Goal: Communication & Community: Answer question/provide support

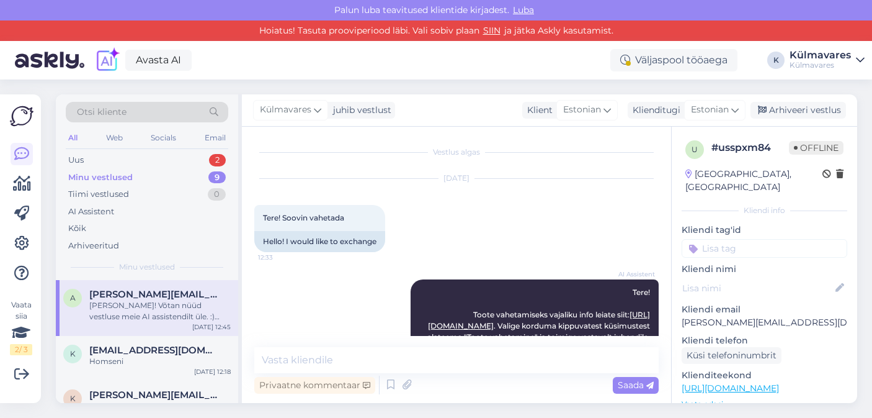
scroll to position [807, 0]
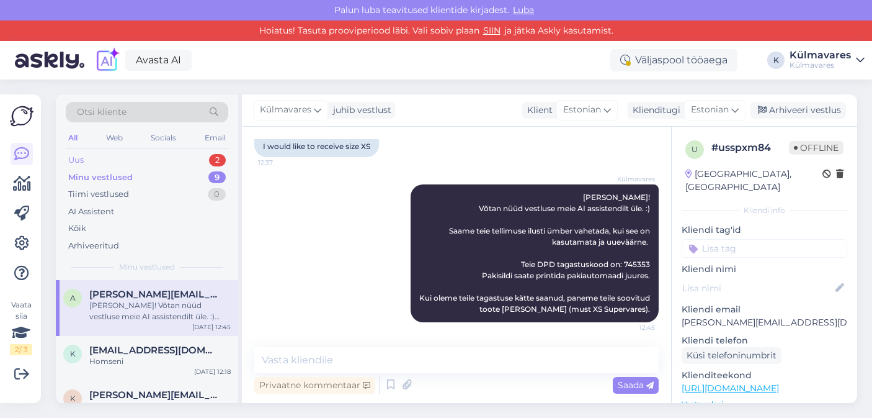
click at [127, 155] on div "Uus 2" at bounding box center [147, 159] width 163 height 17
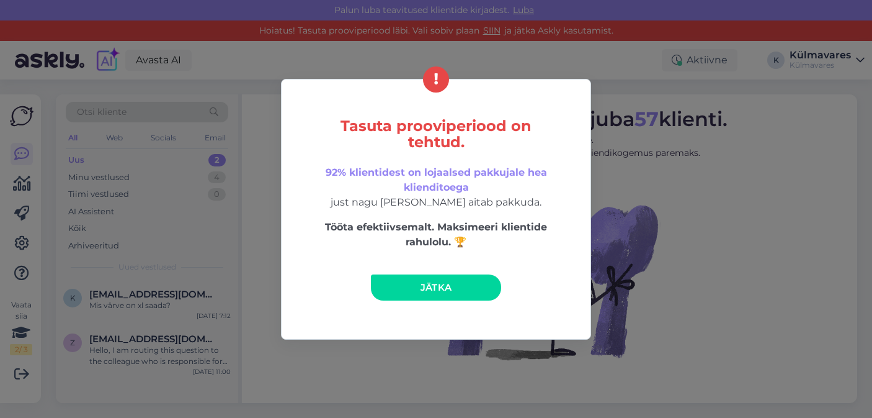
click at [475, 282] on link "Jätka" at bounding box center [436, 287] width 130 height 26
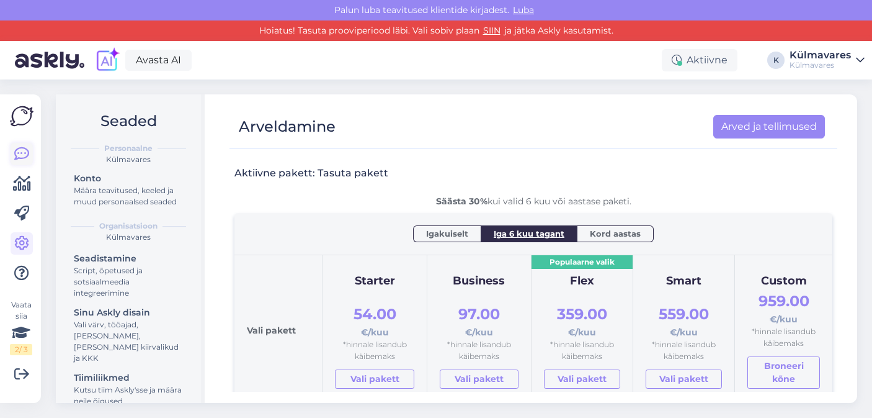
click at [22, 150] on icon at bounding box center [21, 153] width 15 height 15
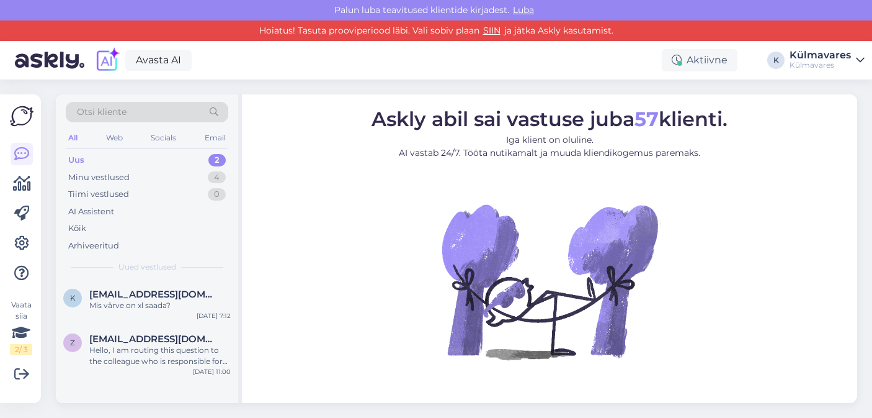
click at [102, 161] on div "Uus 2" at bounding box center [147, 159] width 163 height 17
click at [116, 179] on div "Minu vestlused" at bounding box center [98, 177] width 61 height 12
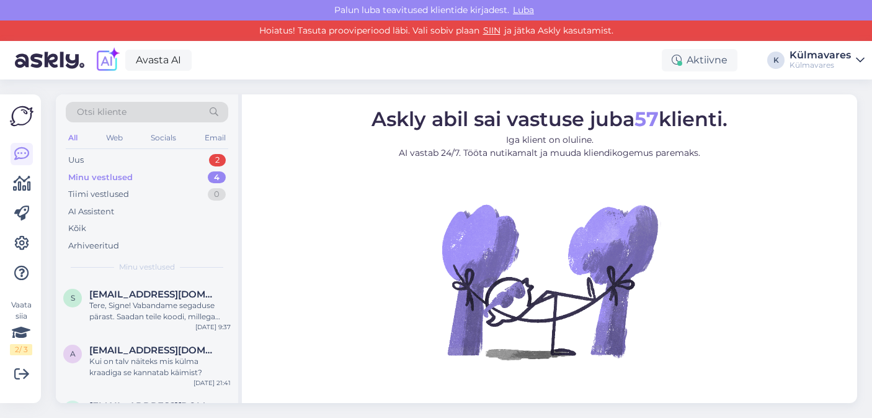
click at [127, 177] on div "Minu vestlused" at bounding box center [100, 177] width 65 height 12
click at [127, 164] on div "Uus 2" at bounding box center [147, 159] width 163 height 17
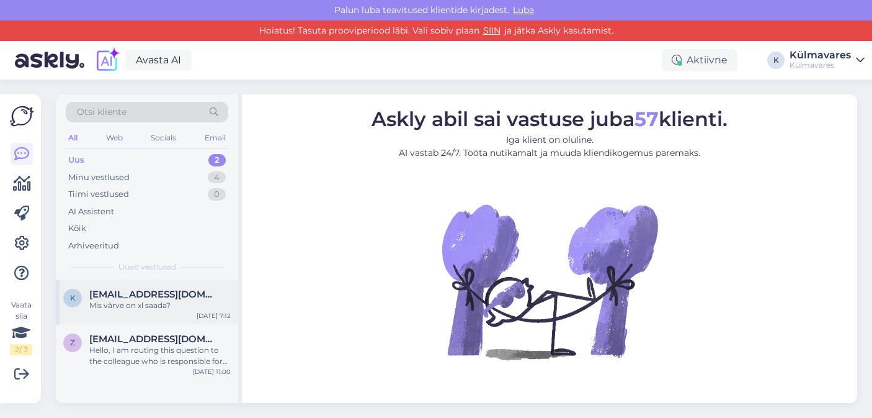
click at [136, 293] on span "[EMAIL_ADDRESS][DOMAIN_NAME]" at bounding box center [153, 294] width 129 height 11
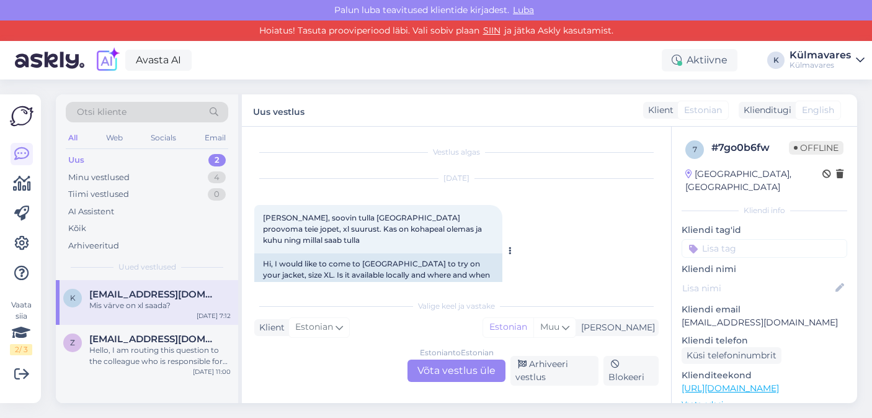
scroll to position [190, 0]
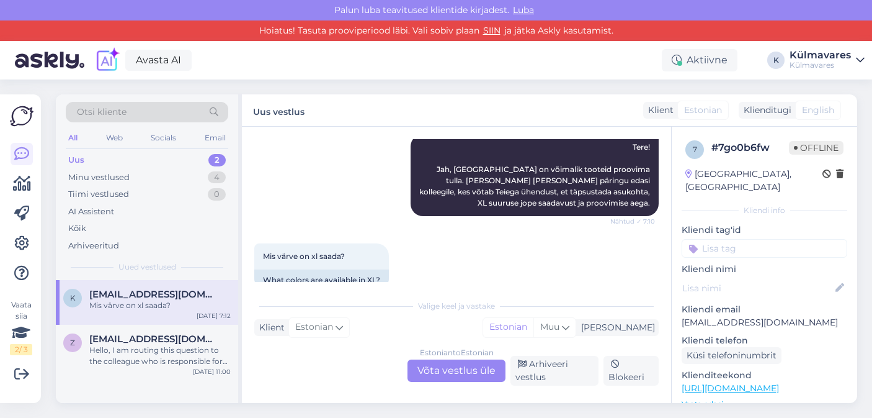
click at [447, 372] on div "Estonian to Estonian Võta vestlus üle" at bounding box center [457, 370] width 98 height 22
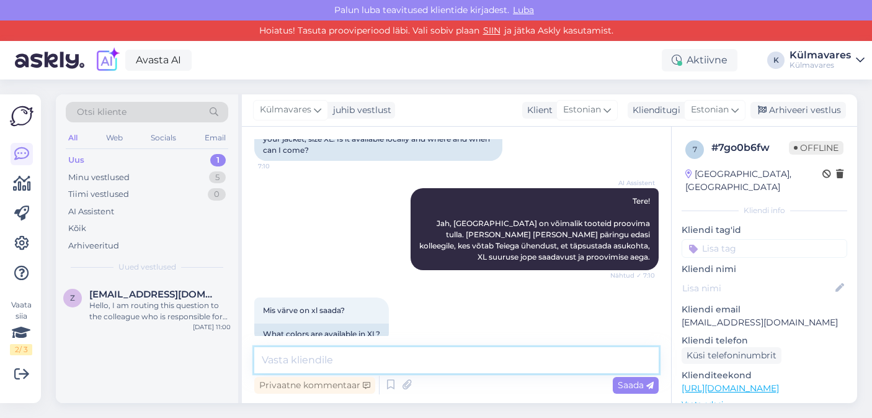
click at [414, 356] on textarea at bounding box center [456, 360] width 405 height 26
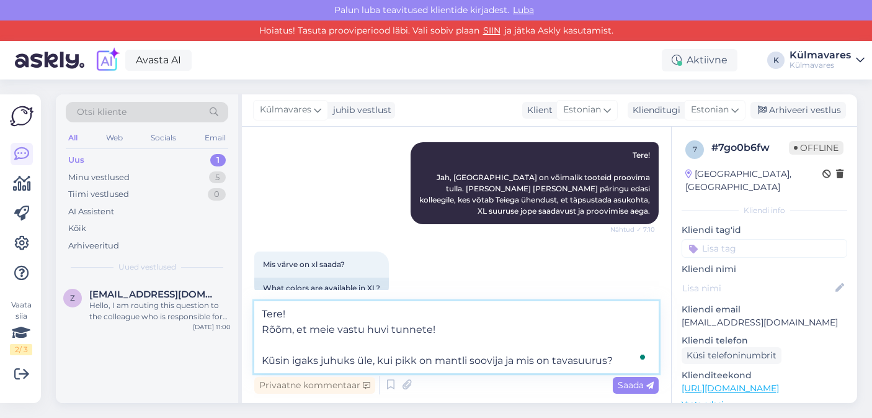
scroll to position [190, 0]
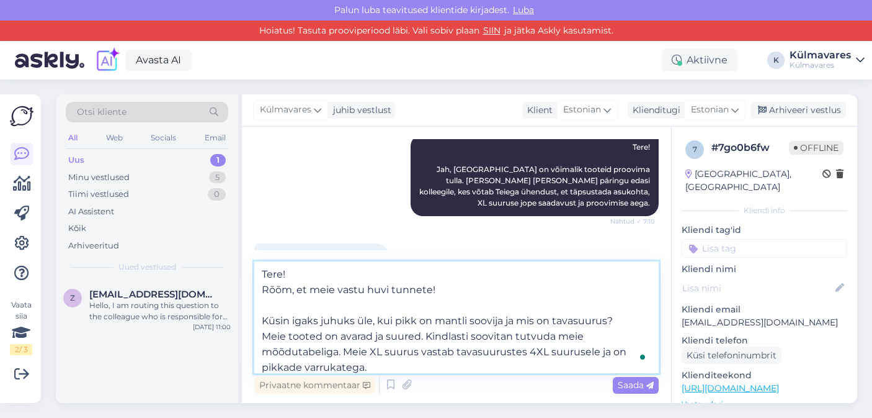
click at [264, 364] on textarea "Tere! Rõõm, et meie vastu huvi tunnete! Küsin igaks juhuks üle, kui pikk on man…" at bounding box center [456, 317] width 405 height 112
click at [371, 365] on textarea "Tere! Rõõm, et meie vastu huvi tunnete! Küsin igaks juhuks üle, kui pikk on man…" at bounding box center [456, 317] width 405 height 112
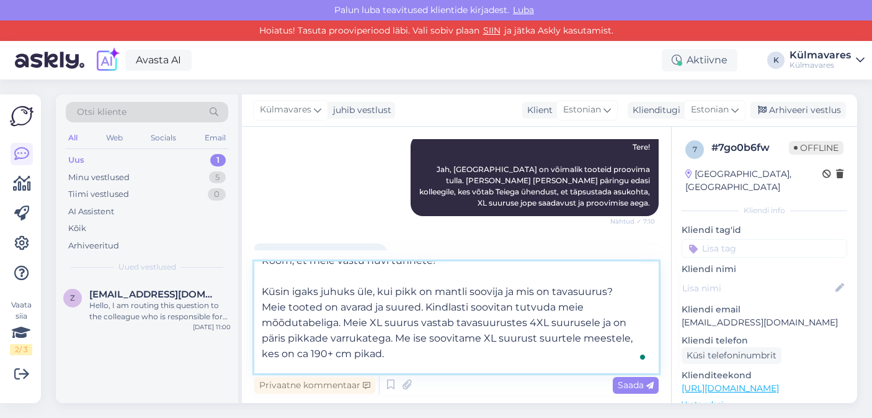
scroll to position [0, 0]
click at [614, 289] on textarea "Tere! Rõõm, et meie vastu huvi tunnete! Küsin igaks juhuks üle, kui pikk on man…" at bounding box center [456, 317] width 405 height 112
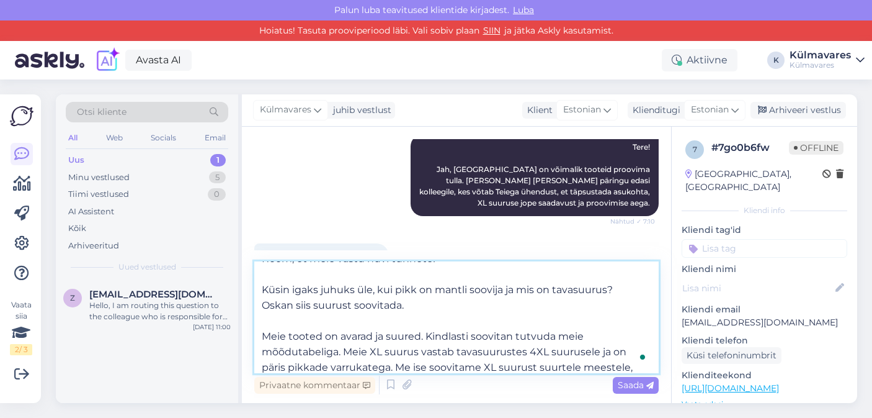
scroll to position [39, 0]
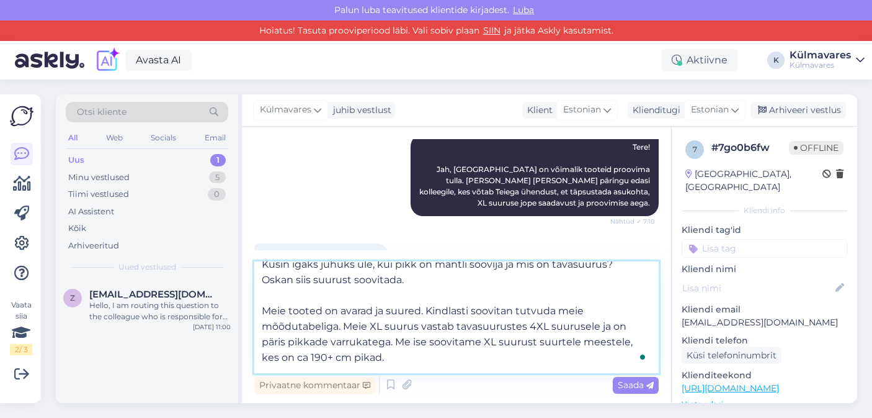
click at [339, 326] on textarea "Tere! Rõõm, et meie vastu huvi tunnete! Küsin igaks juhuks üle, kui pikk on man…" at bounding box center [456, 317] width 405 height 112
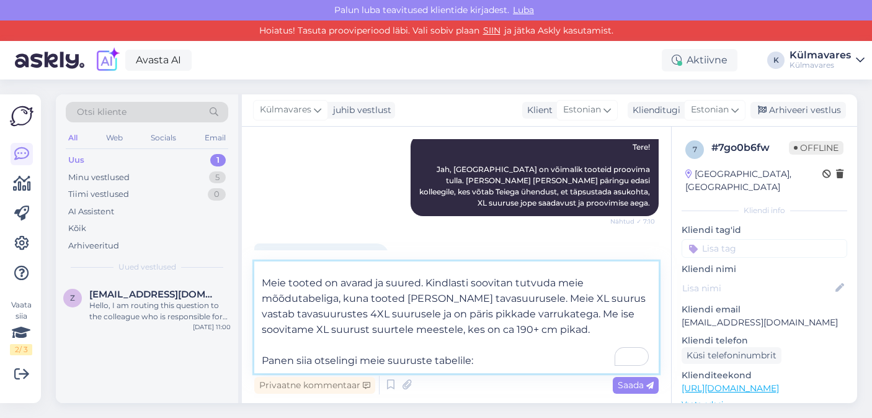
click at [498, 362] on textarea "Tere! Rõõm, et meie vastu huvi tunnete! Küsin igaks juhuks üle, kui pikk on man…" at bounding box center [456, 317] width 405 height 112
paste textarea "[URL][DOMAIN_NAME]"
type textarea "Tere! Rõõm, et meie vastu huvi tunnete! Küsin igaks juhuks üle, kui pikk on man…"
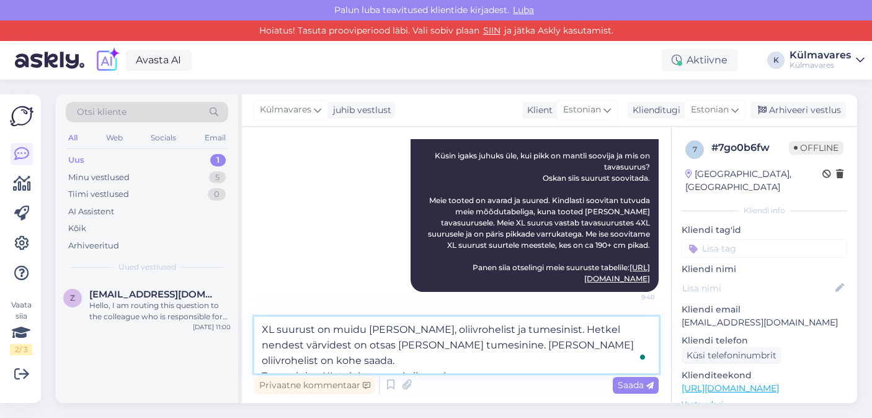
type textarea "XL suurust on muidu [PERSON_NAME], oliivrohelist ja tumesinist. Hetkel nendest …"
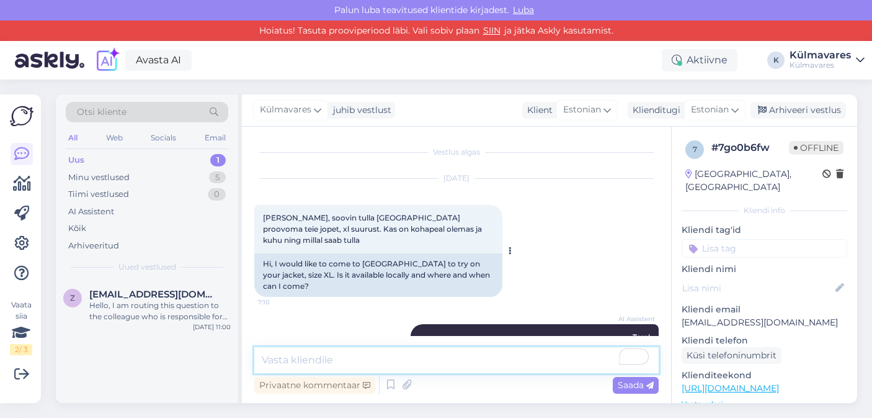
scroll to position [455, 0]
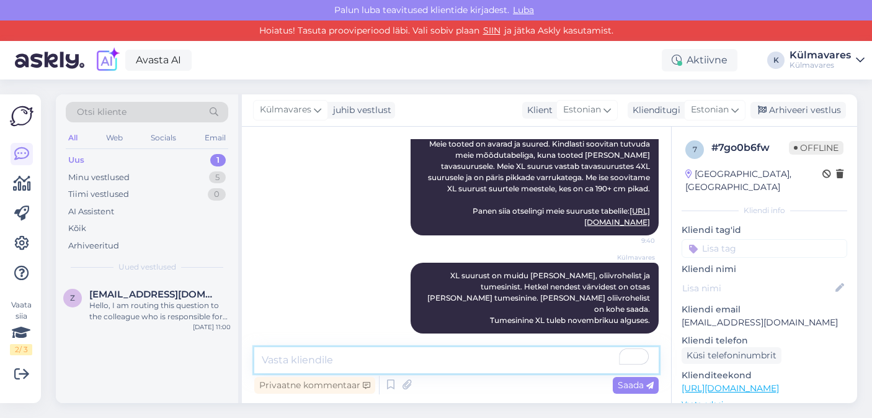
click at [385, 364] on textarea "To enrich screen reader interactions, please activate Accessibility in Grammarl…" at bounding box center [456, 360] width 405 height 26
click at [373, 351] on textarea "To enrich screen reader interactions, please activate Accessibility in Grammarl…" at bounding box center [456, 360] width 405 height 26
paste textarea "Toimetame peamisel e-poena, kuid soovi korral oleme teinud [GEOGRAPHIC_DATA] en…"
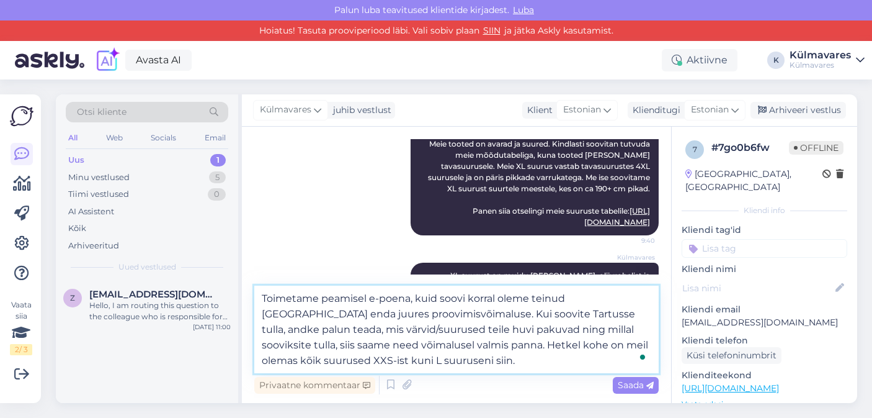
type textarea "Toimetame peamisel e-poena, kuid soovi korral oleme teinud [GEOGRAPHIC_DATA] en…"
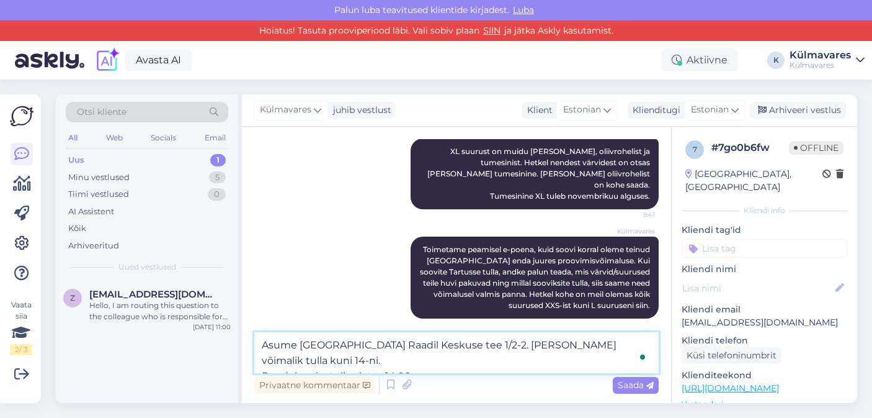
scroll to position [594, 0]
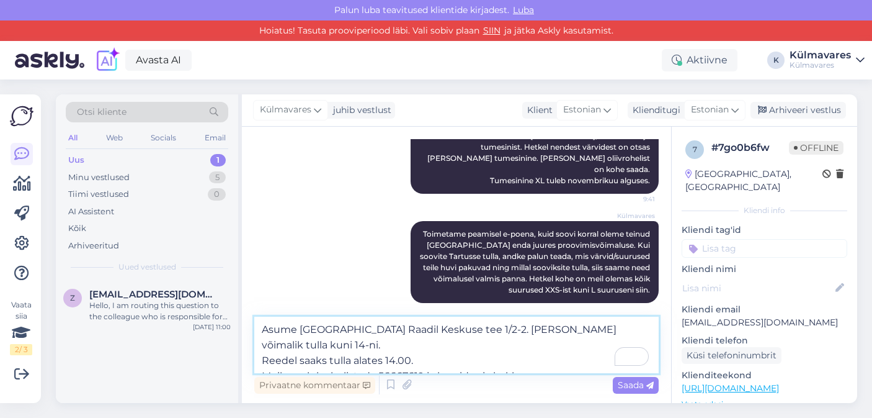
click at [331, 361] on textarea "Asume [GEOGRAPHIC_DATA] Raadil Keskuse tee 1/2-2. [PERSON_NAME] võimalik tulla …" at bounding box center [456, 344] width 405 height 56
type textarea "Asume [GEOGRAPHIC_DATA] Raadil Keskuse tee 1/2-2. [PERSON_NAME] võimalik tulla …"
click at [520, 364] on textarea "Asume [GEOGRAPHIC_DATA] Raadil Keskuse tee 1/2-2. [PERSON_NAME] võimalik tulla …" at bounding box center [456, 344] width 405 height 56
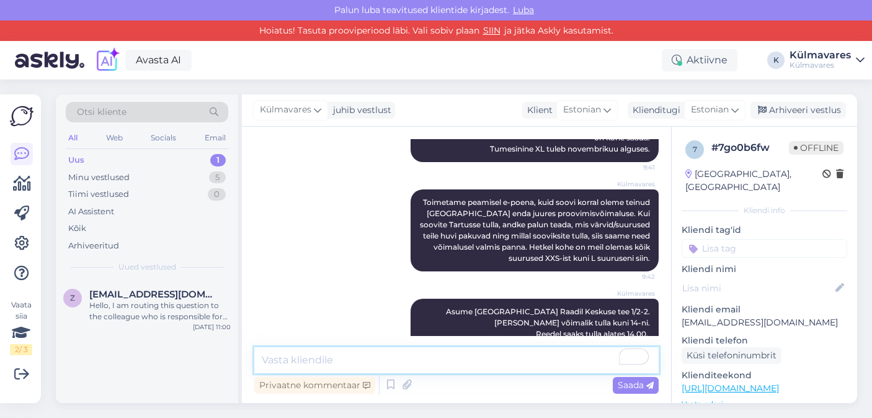
scroll to position [651, 0]
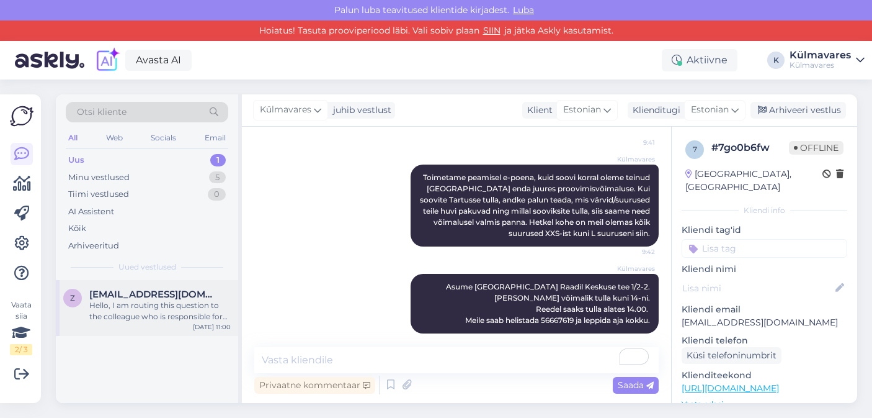
click at [143, 303] on div "Hello, I am routing this question to the colleague who is responsible for this …" at bounding box center [159, 311] width 141 height 22
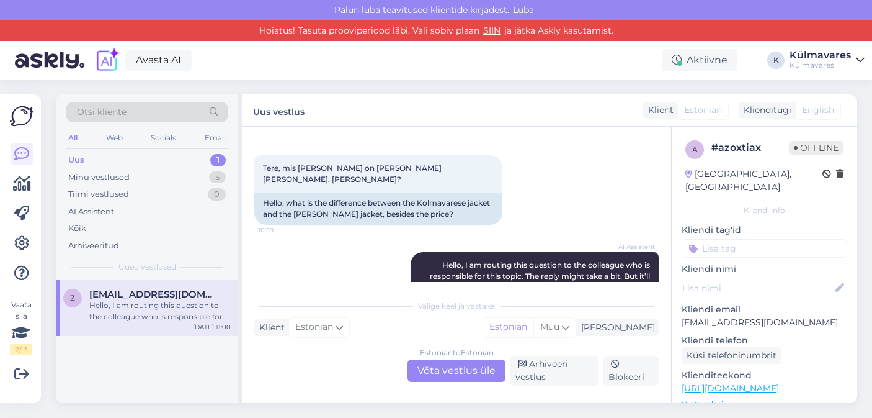
scroll to position [48, 0]
click at [462, 369] on div "Estonian to Estonian Võta vestlus üle" at bounding box center [457, 370] width 98 height 22
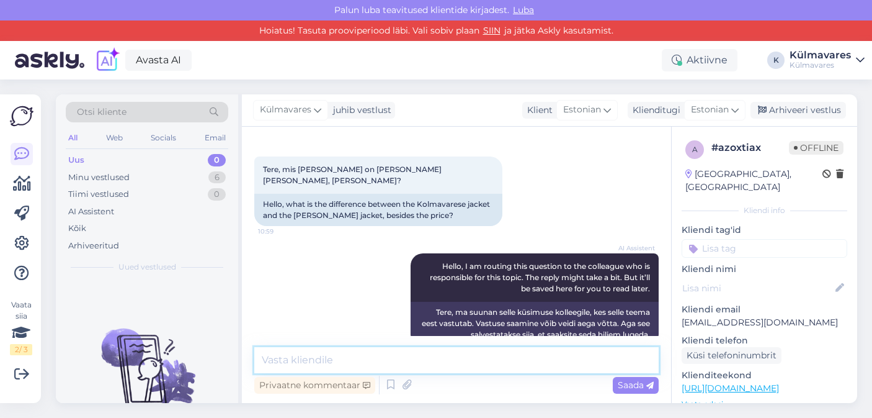
click at [407, 367] on textarea at bounding box center [456, 360] width 405 height 26
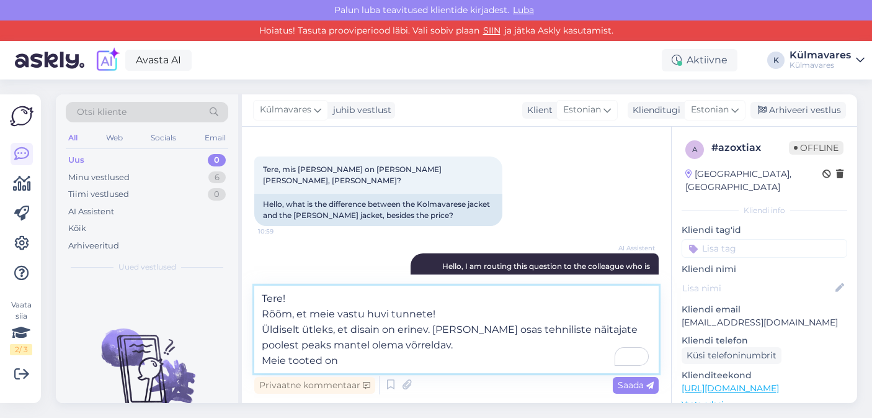
click at [393, 347] on textarea "Tere! Rõõm, et meie vastu huvi tunnete! Üldiselt ütleks, et disain on erinev. […" at bounding box center [456, 328] width 405 height 87
paste textarea "5 000 g/m2/ 24h"
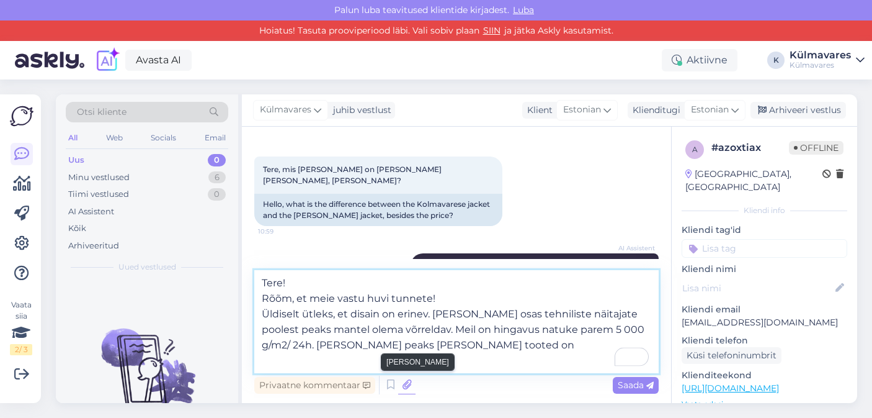
paste textarea "5 000 g/m2/ 24h"
click at [332, 344] on textarea "Tere! Rõõm, et meie vastu huvi tunnete! Üldiselt ütleks, et disain on erinev. […" at bounding box center [456, 321] width 405 height 103
click at [326, 346] on textarea "Tere! Rõõm, et meie vastu huvi tunnete! Üldiselt ütleks, et disain on erinev. […" at bounding box center [456, 321] width 405 height 103
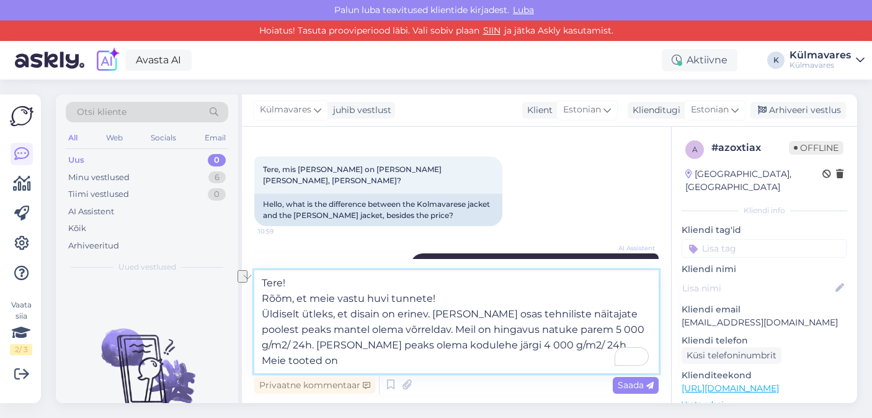
drag, startPoint x: 429, startPoint y: 313, endPoint x: 207, endPoint y: 313, distance: 222.1
click at [207, 313] on div "Otsi kliente All Web Socials Email Uus 0 Minu vestlused 6 Tiimi vestlused 0 AI …" at bounding box center [457, 248] width 802 height 308
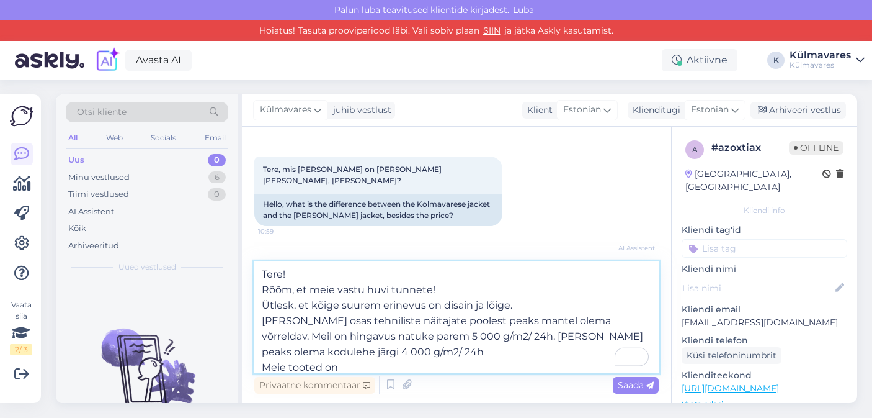
scroll to position [7, 0]
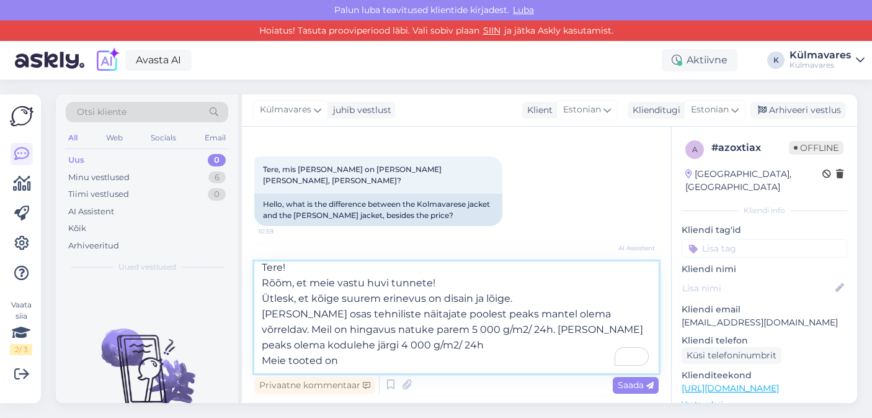
drag, startPoint x: 483, startPoint y: 312, endPoint x: 448, endPoint y: 312, distance: 35.4
click at [448, 312] on textarea "Tere! Rõõm, et meie vastu huvi tunnete! Ütlesk, et kõige suurem erinevus on dis…" at bounding box center [456, 317] width 405 height 112
click at [534, 313] on textarea "Tere! Rõõm, et meie vastu huvi tunnete! Ütlesk, et kõige suurem erinevus on dis…" at bounding box center [456, 317] width 405 height 112
click at [550, 313] on textarea "Tere! Rõõm, et meie vastu huvi tunnete! Ütlesk, et kõige suurem erinevus on dis…" at bounding box center [456, 317] width 405 height 112
drag, startPoint x: 504, startPoint y: 328, endPoint x: 443, endPoint y: 327, distance: 60.8
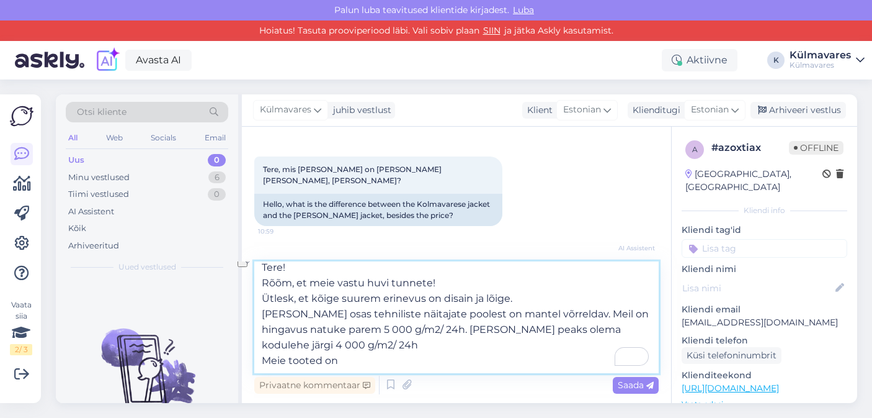
click at [443, 327] on textarea "Tere! Rõõm, et meie vastu huvi tunnete! Ütlesk, et kõige suurem erinevus on dis…" at bounding box center [456, 317] width 405 height 112
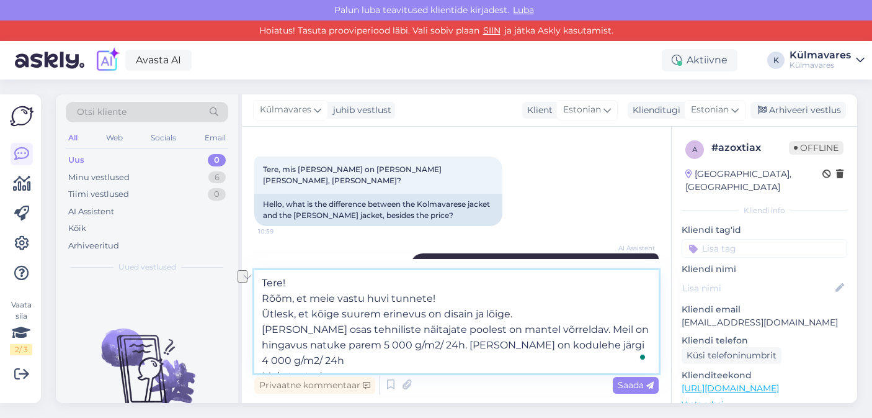
drag, startPoint x: 345, startPoint y: 360, endPoint x: 243, endPoint y: 360, distance: 102.4
click at [243, 360] on div "Vestlus algas [DATE] Tere, mis [PERSON_NAME] on külmavarese jopel [PERSON_NAME]…" at bounding box center [456, 265] width 429 height 276
click at [288, 314] on textarea "Tere! Rõõm, et meie vastu huvi tunnete! Ütlesk, et kõige suurem erinevus on dis…" at bounding box center [456, 321] width 405 height 103
click at [350, 358] on textarea "Tere! Rõõm, et meie vastu huvi tunnete! Ütleks, et kõige suurem erinevus on dis…" at bounding box center [456, 321] width 405 height 103
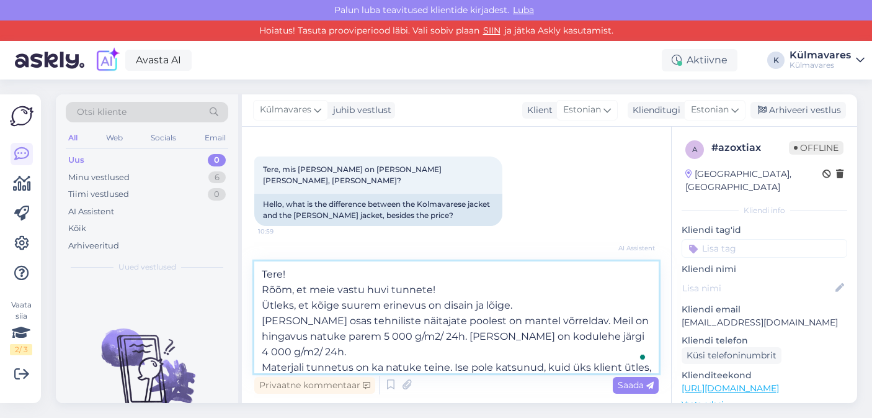
click at [625, 333] on textarea "Tere! Rõõm, et meie vastu huvi tunnete! Ütleks, et kõige suurem erinevus on dis…" at bounding box center [456, 317] width 405 height 112
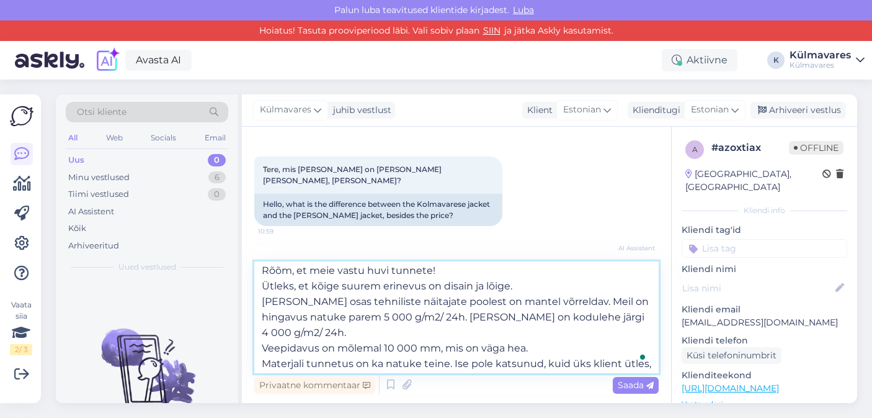
scroll to position [22, 0]
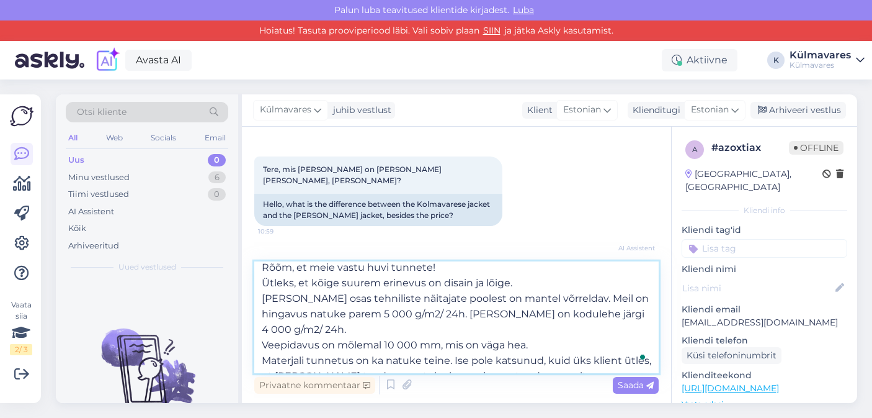
click at [381, 326] on textarea "Tere! Rõõm, et meie vastu huvi tunnete! Ütleks, et kõige suurem erinevus on dis…" at bounding box center [456, 317] width 405 height 112
click at [586, 324] on textarea "Tere! Rõõm, et meie vastu huvi tunnete! Ütleks, et kõige suurem erinevus on dis…" at bounding box center [456, 317] width 405 height 112
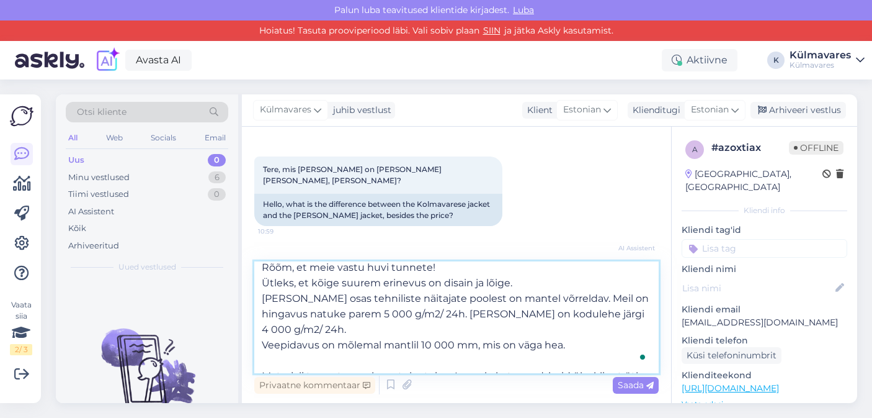
scroll to position [38, 0]
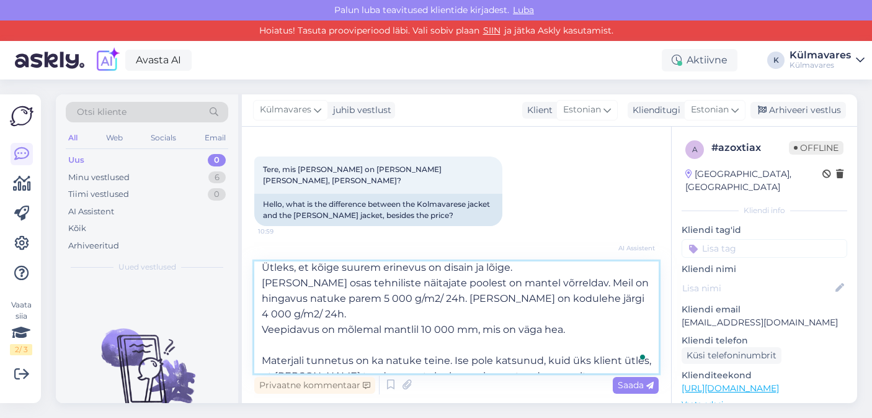
click at [414, 356] on textarea "Tere! Rõõm, et meie vastu huvi tunnete! Ütleks, et kõige suurem erinevus on dis…" at bounding box center [456, 317] width 405 height 112
click at [475, 359] on textarea "Tere! Rõõm, et meie vastu huvi tunnete! Ütleks, et kõige suurem erinevus on dis…" at bounding box center [456, 317] width 405 height 112
click at [557, 360] on textarea "Tere! Rõõm, et meie vastu huvi tunnete! Ütleks, et kõige suurem erinevus on dis…" at bounding box center [456, 317] width 405 height 112
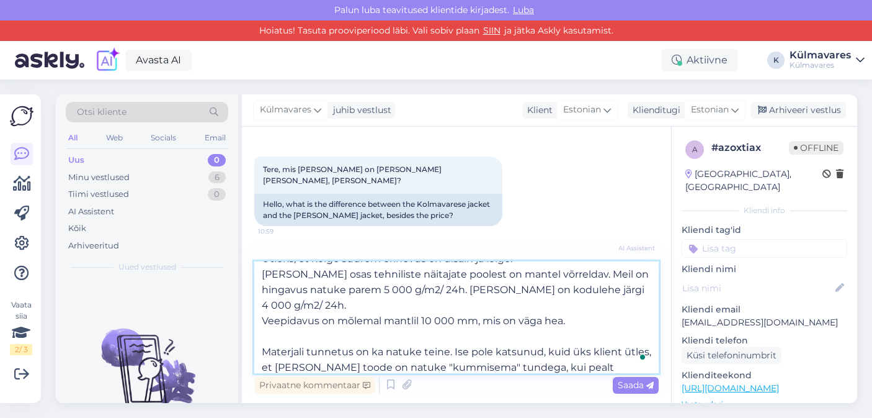
click at [453, 292] on textarea "Tere! Rõõm, et meie vastu huvi tunnete! Ütleks, et kõige suurem erinevus on dis…" at bounding box center [456, 317] width 405 height 112
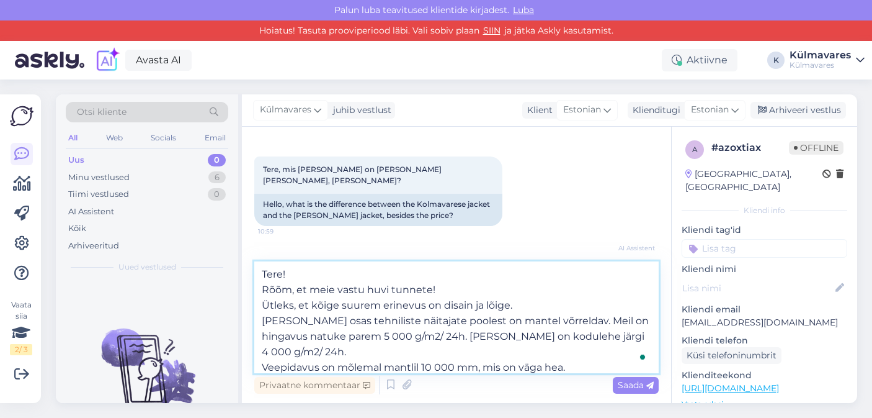
click at [439, 292] on textarea "Tere! Rõõm, et meie vastu huvi tunnete! Ütleks, et kõige suurem erinevus on dis…" at bounding box center [456, 317] width 405 height 112
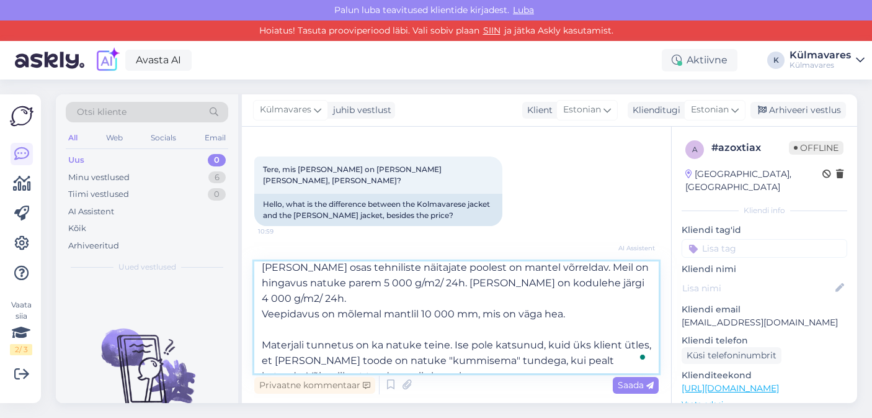
click at [445, 359] on textarea "Tere! Rõõm, et meie vastu huvi tunnete! Ütleks, et kõige suurem erinevus on dis…" at bounding box center [456, 317] width 405 height 112
click at [401, 359] on textarea "Tere! Rõõm, et meie vastu huvi tunnete! Ütleks, et kõige suurem erinevus on dis…" at bounding box center [456, 317] width 405 height 112
click at [470, 362] on textarea "Tere! Rõõm, et meie vastu huvi tunnete! Ütleks, et kõige suurem erinevus on dis…" at bounding box center [456, 317] width 405 height 112
click at [488, 348] on textarea "Tere! Rõõm, et meie vastu huvi tunnete! Ütleks, et kõige suurem erinevus on dis…" at bounding box center [456, 317] width 405 height 112
click at [611, 365] on textarea "Tere! Rõõm, et meie vastu huvi tunnete! Ütleks, et kõige suurem erinevus on dis…" at bounding box center [456, 317] width 405 height 112
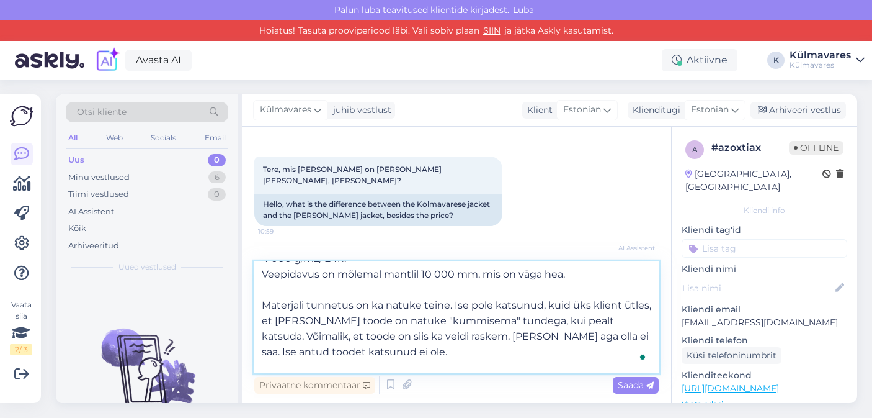
scroll to position [124, 0]
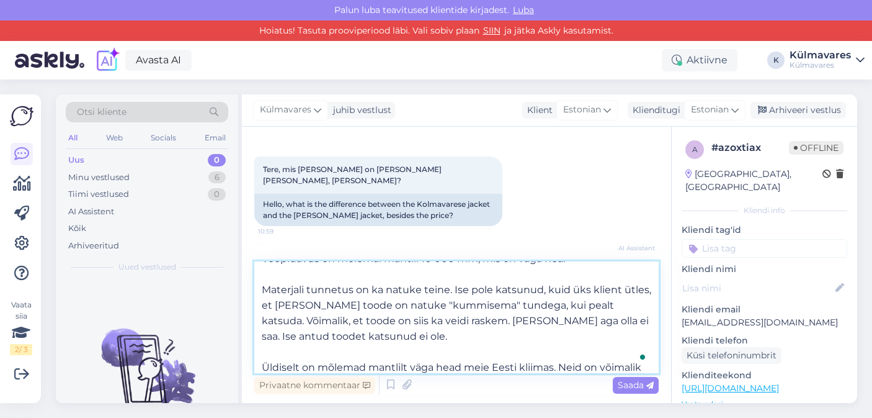
type textarea "Tere! Rõõm, et meie vastu huvi tunnete! Ütleks, et kõige suurem erinevus on dis…"
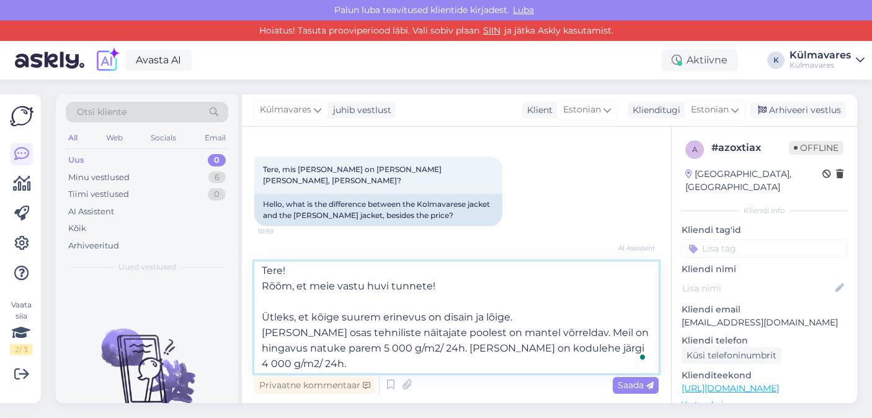
scroll to position [0, 0]
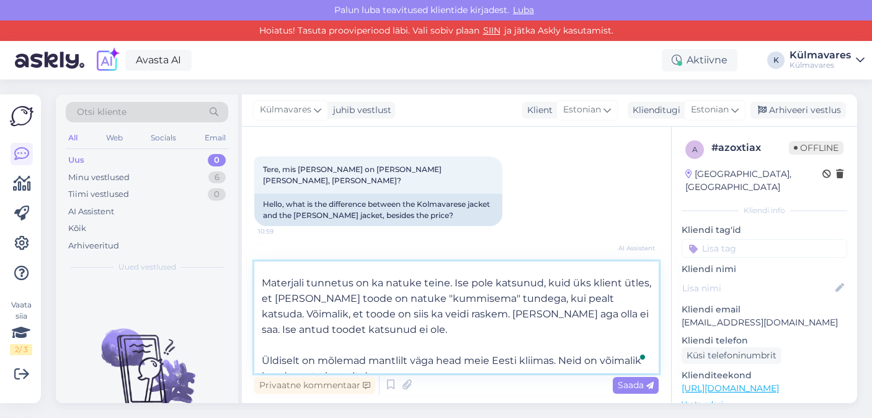
click at [394, 363] on textarea "Tere! Rõõm, et meie vastu huvi tunnete! Ütleks, et kõige suurem erinevus on dis…" at bounding box center [456, 317] width 405 height 112
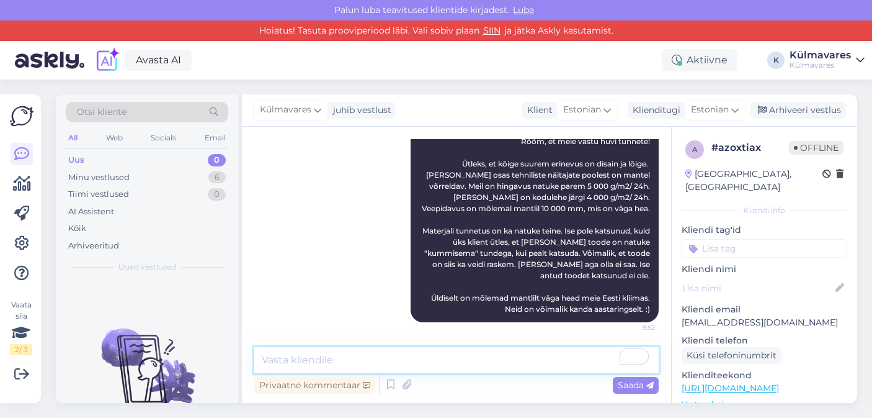
scroll to position [341, 0]
click at [132, 176] on div "Minu vestlused 6" at bounding box center [147, 177] width 163 height 17
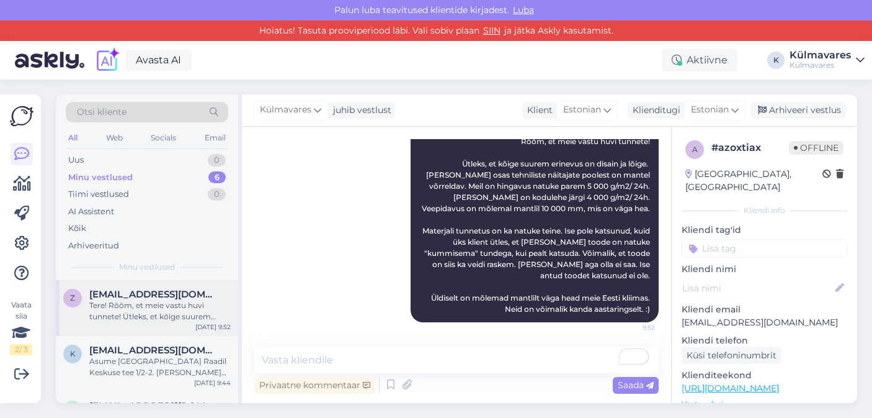
click at [141, 308] on div "Tere! Rõõm, et meie vastu huvi tunnete! Ütleks, et kõige suurem erinevus on dis…" at bounding box center [159, 311] width 141 height 22
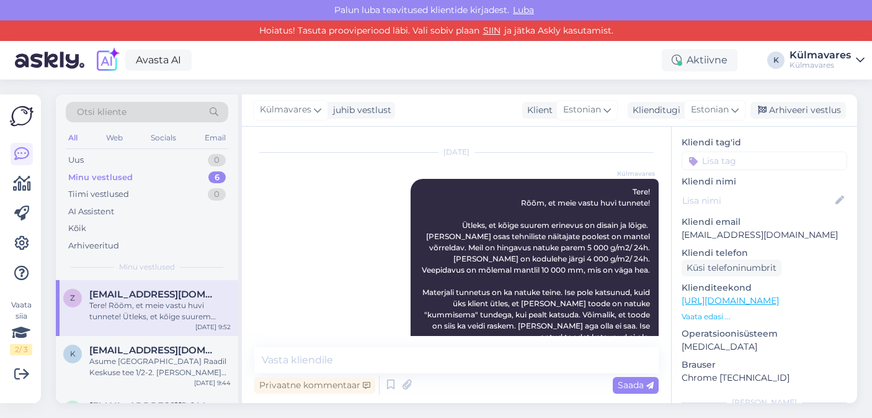
scroll to position [233, 0]
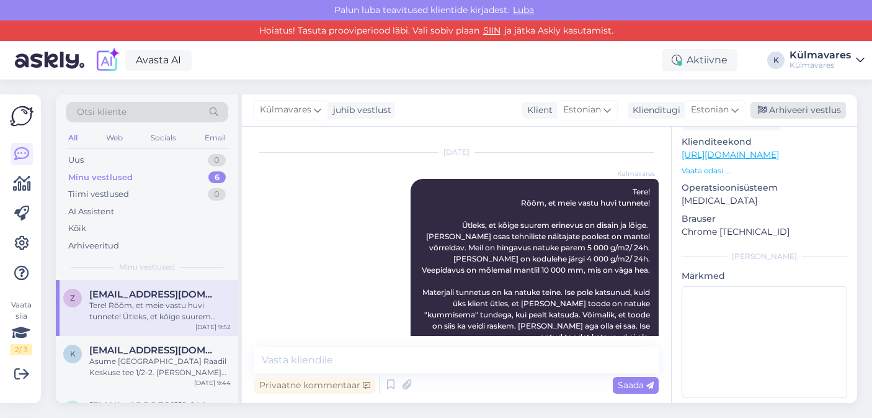
click at [807, 112] on div "Arhiveeri vestlus" at bounding box center [799, 110] width 96 height 17
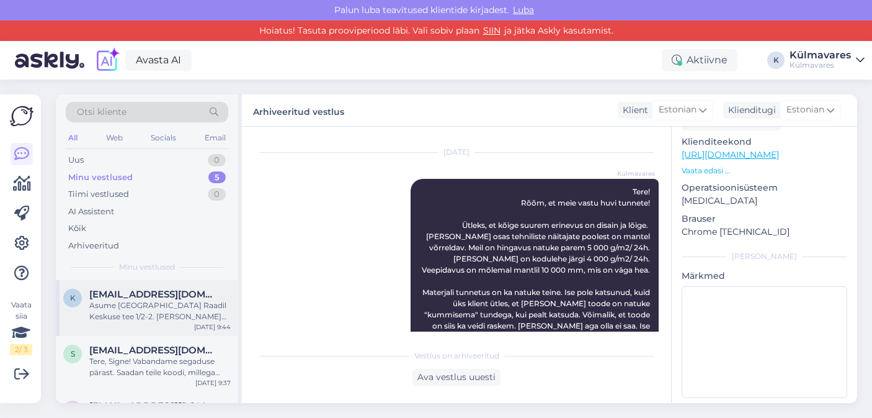
click at [154, 308] on div "Asume [GEOGRAPHIC_DATA] Raadil Keskuse tee 1/2-2. [PERSON_NAME] võimalik tulla …" at bounding box center [159, 311] width 141 height 22
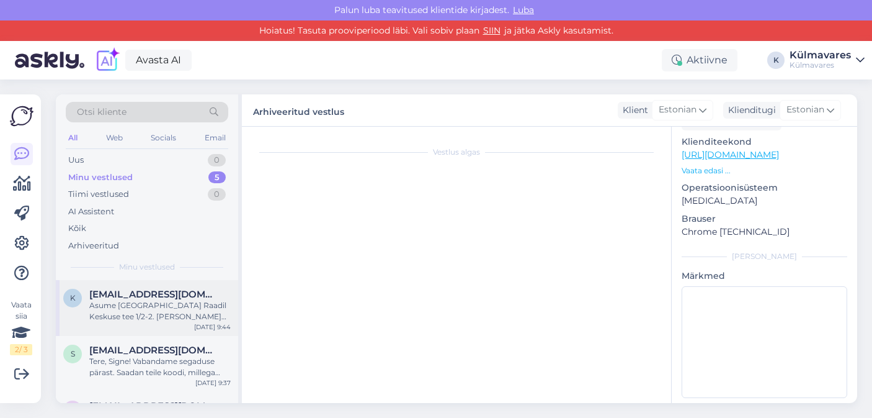
scroll to position [651, 0]
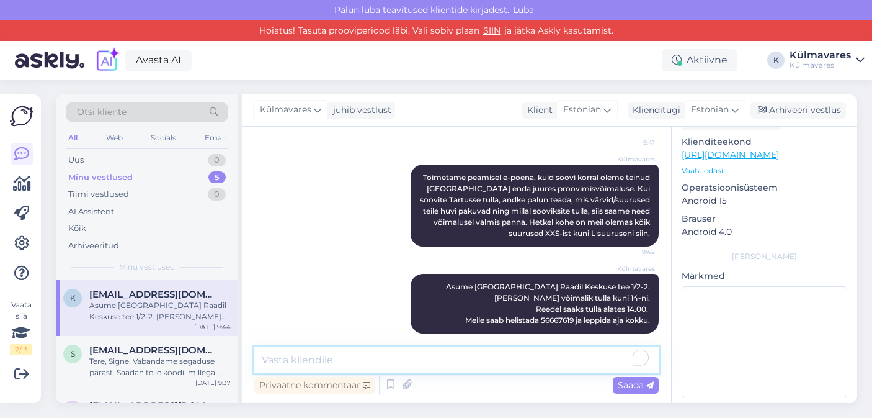
click at [361, 357] on textarea "To enrich screen reader interactions, please activate Accessibility in Grammarl…" at bounding box center [456, 360] width 405 height 26
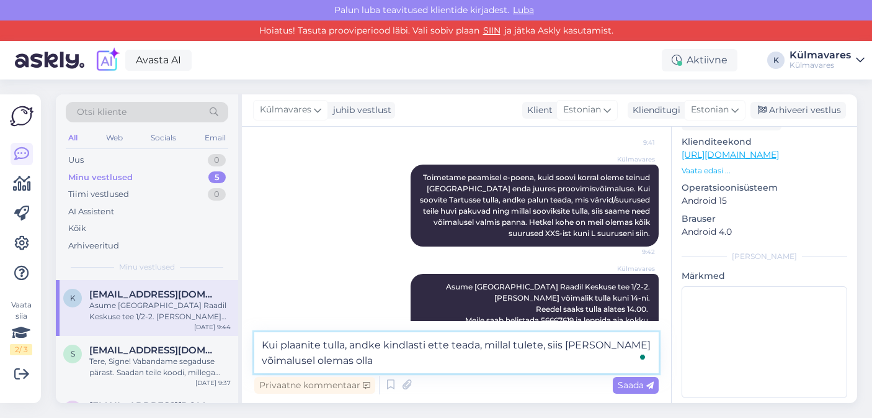
type textarea "Kui plaanite tulla, andke kindlasti ette teada, millal tulete, siis [PERSON_NAM…"
click at [390, 363] on textarea "Kui plaanite tulla, andke kindlasti ette teada, millal tulete, siis [PERSON_NAM…" at bounding box center [456, 352] width 405 height 41
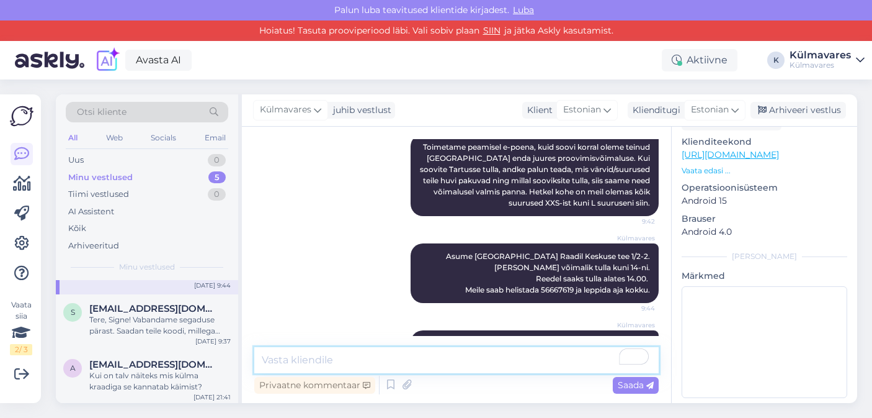
scroll to position [715, 0]
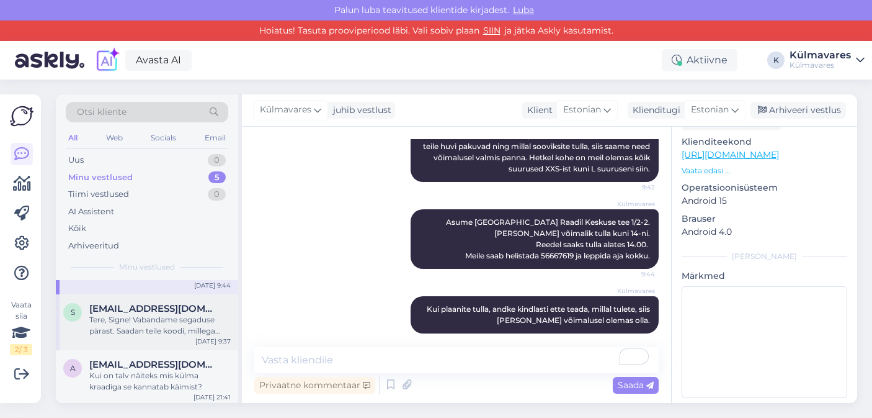
click at [153, 323] on div "Tere, Signe! Vabandame segaduse pärast. Saadan teile koodi, millega saate paki …" at bounding box center [159, 325] width 141 height 22
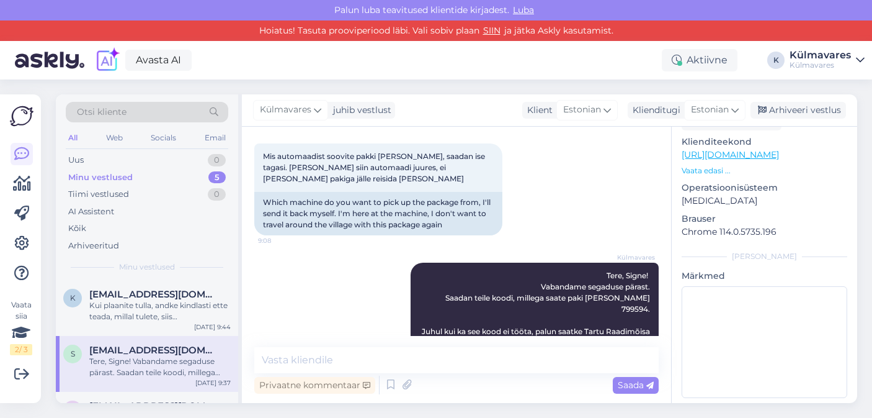
scroll to position [145, 0]
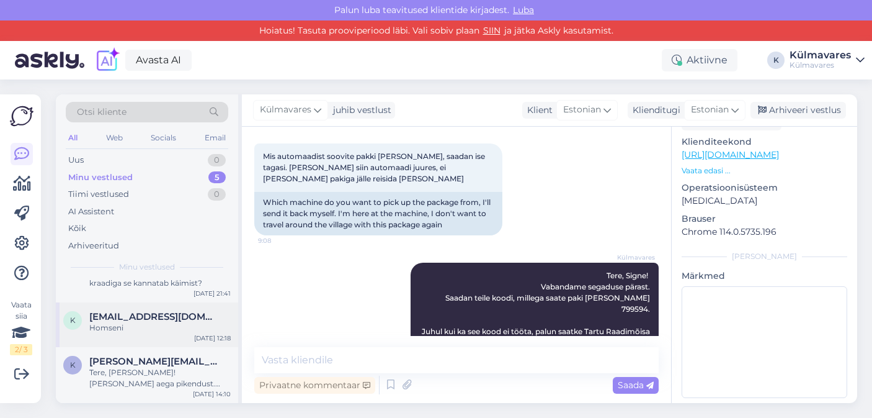
click at [165, 330] on div "Homseni" at bounding box center [159, 327] width 141 height 11
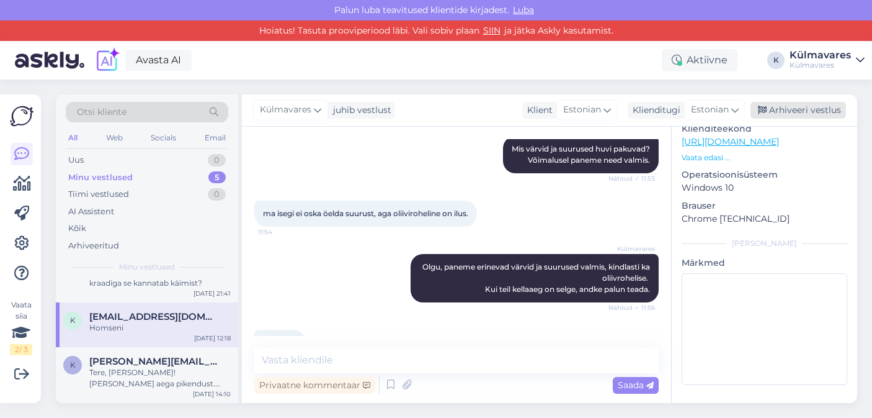
click at [794, 111] on div "Arhiveeri vestlus" at bounding box center [799, 110] width 96 height 17
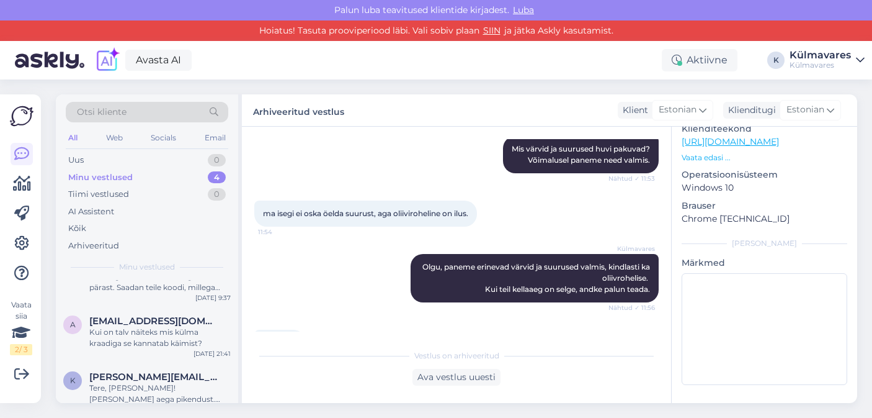
scroll to position [101, 0]
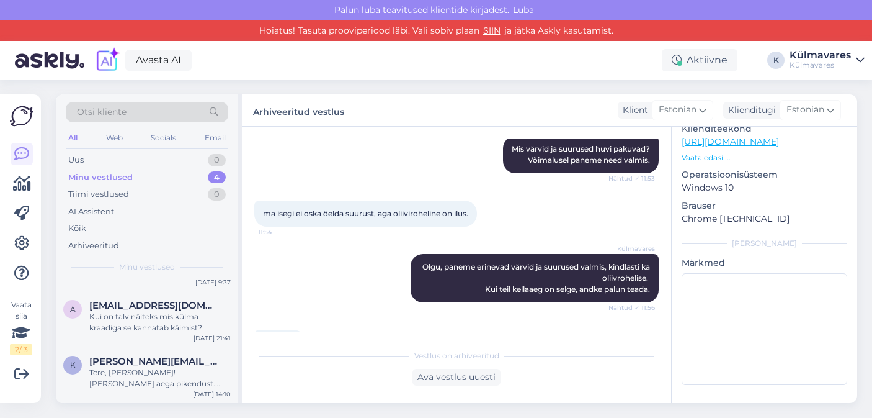
click at [145, 327] on div "Kui on talv näiteks mis külma kraadiga se kannatab käimist?" at bounding box center [159, 322] width 141 height 22
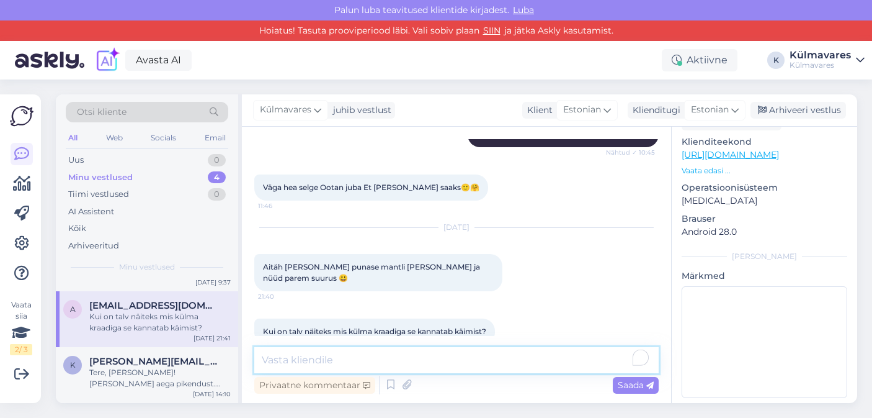
click at [440, 360] on textarea "To enrich screen reader interactions, please activate Accessibility in Grammarl…" at bounding box center [456, 360] width 405 height 26
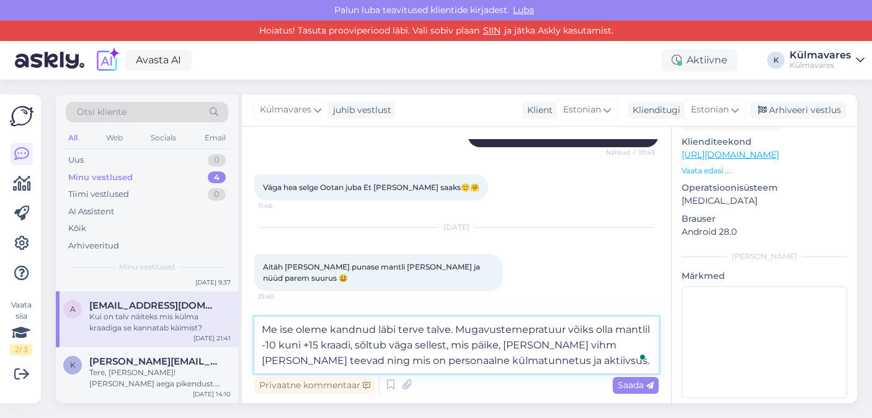
click at [454, 329] on textarea "Me ise oleme kandnud läbi terve talve. Mugavustemepratuur võiks olla mantlil -1…" at bounding box center [456, 344] width 405 height 56
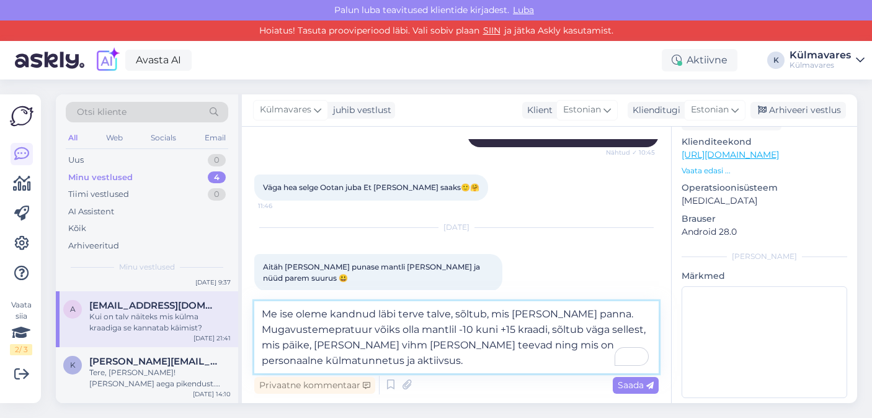
click at [408, 362] on textarea "Me ise oleme kandnud läbi terve talve, sõltub, mis [PERSON_NAME] panna. Mugavus…" at bounding box center [456, 337] width 405 height 72
click at [491, 361] on textarea "Me ise oleme kandnud läbi terve talve, sõltub, mis [PERSON_NAME] panna. Mugavus…" at bounding box center [456, 337] width 405 height 72
click at [374, 342] on textarea "Me ise oleme kandnud läbi terve talve, sõltub, mis [PERSON_NAME] panna. Mugavus…" at bounding box center [456, 337] width 405 height 72
type textarea "Me ise oleme kandnud läbi terve talve, sõltub, mis [PERSON_NAME] panna. Mugavus…"
click at [498, 362] on textarea "Me ise oleme kandnud läbi terve talve, sõltub, mis [PERSON_NAME] panna. Mugavus…" at bounding box center [456, 337] width 405 height 72
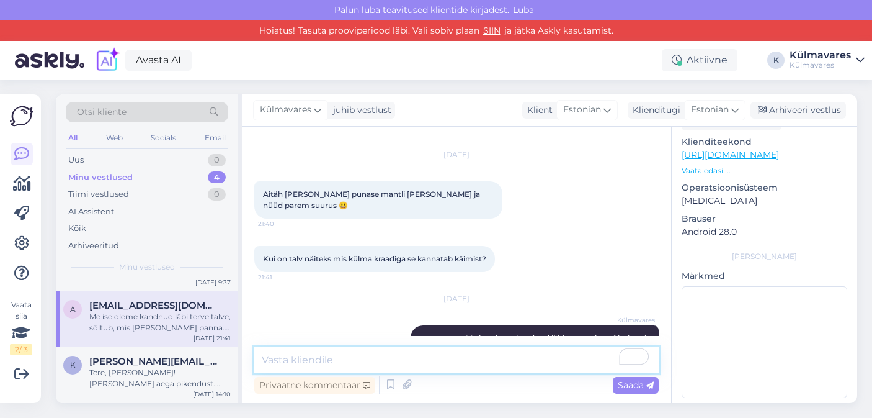
scroll to position [2154, 0]
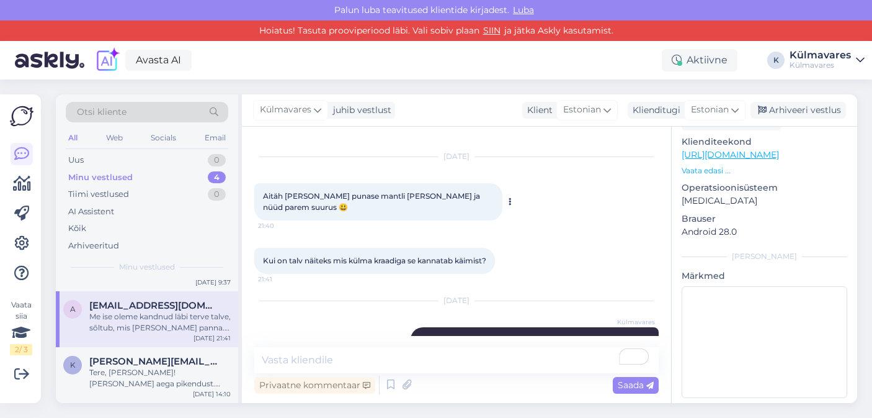
click at [506, 196] on button at bounding box center [509, 201] width 7 height 11
click at [499, 162] on div "[DATE] Aitäh [PERSON_NAME] punase mantli [PERSON_NAME] ja nüüd parem suurus 😃 2…" at bounding box center [456, 188] width 405 height 91
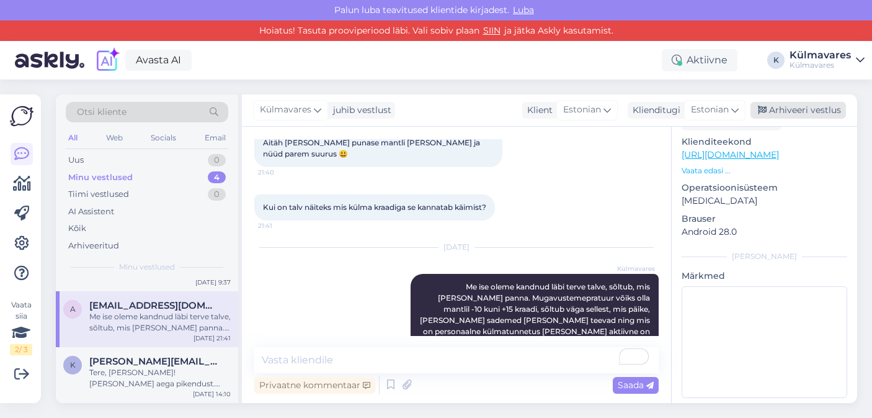
click at [793, 111] on div "Arhiveeri vestlus" at bounding box center [799, 110] width 96 height 17
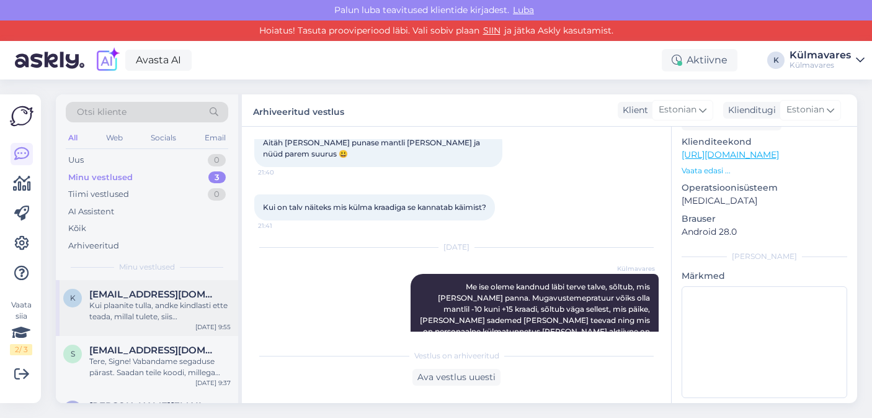
scroll to position [45, 0]
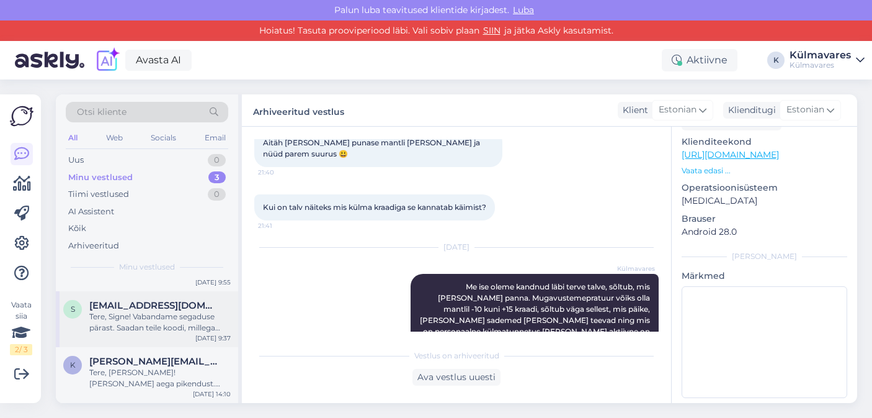
click at [160, 324] on div "Tere, Signe! Vabandame segaduse pärast. Saadan teile koodi, millega saate paki …" at bounding box center [159, 322] width 141 height 22
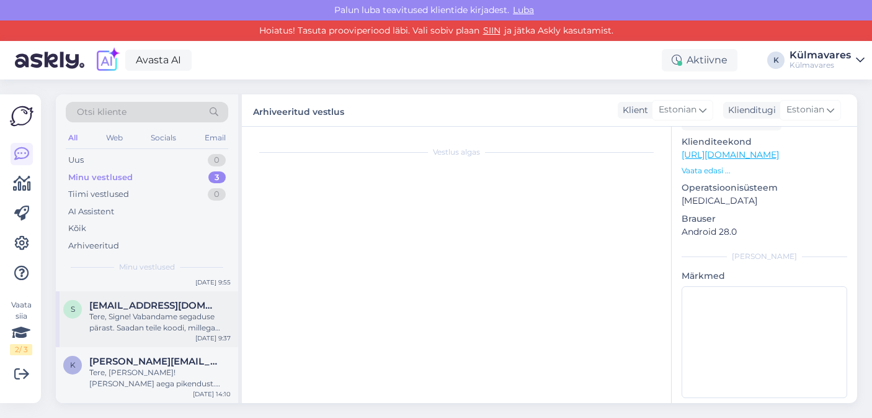
scroll to position [1599, 0]
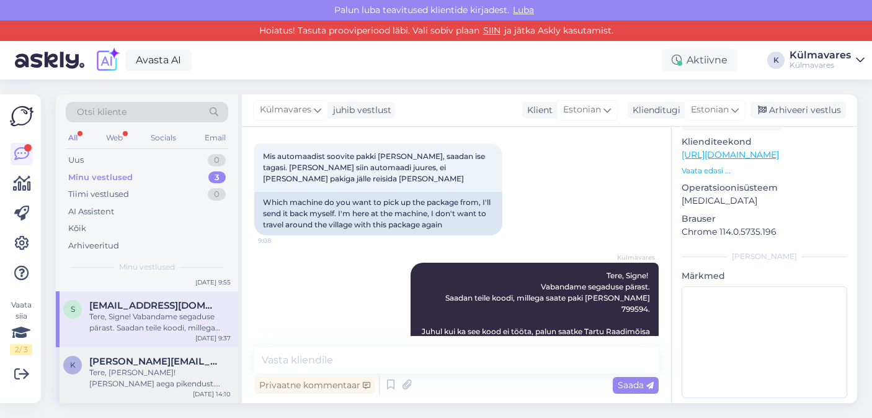
click at [127, 367] on div "Tere, [PERSON_NAME]! [PERSON_NAME] aega pikendust. [PERSON_NAME] aidata meid pa…" at bounding box center [159, 378] width 141 height 22
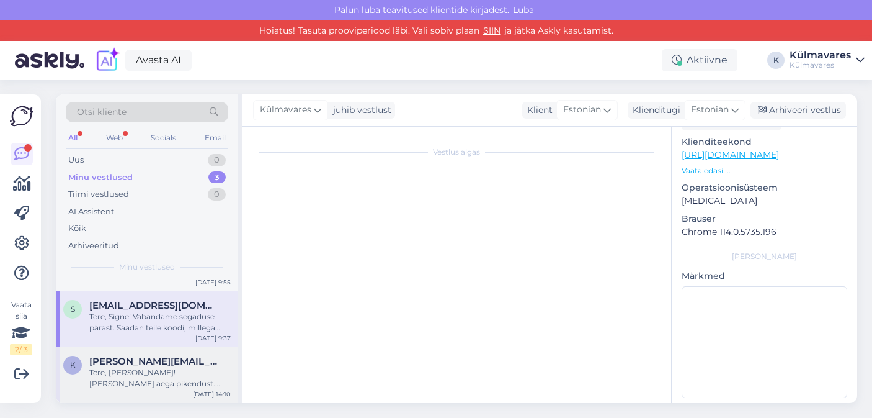
scroll to position [610, 0]
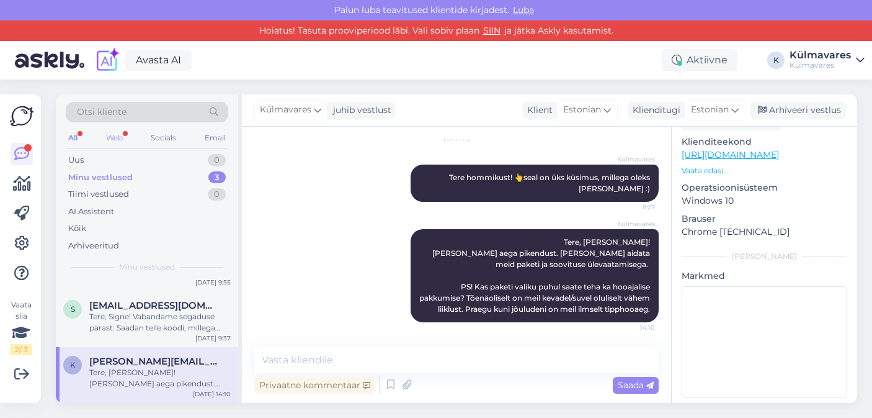
click at [109, 133] on div "Web" at bounding box center [115, 138] width 22 height 16
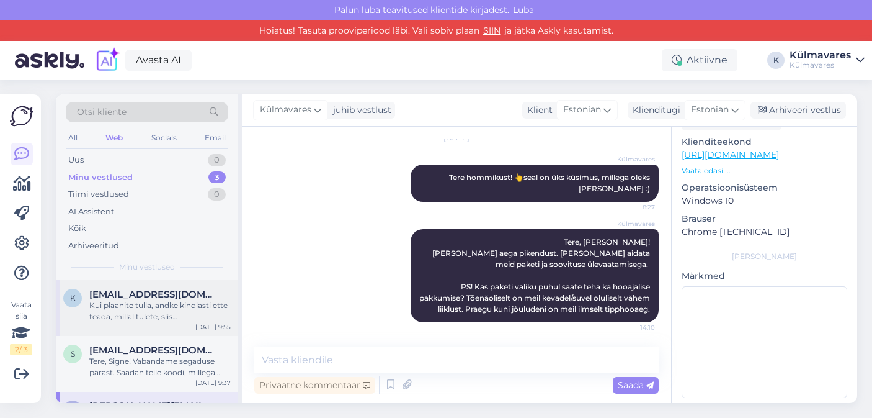
scroll to position [45, 0]
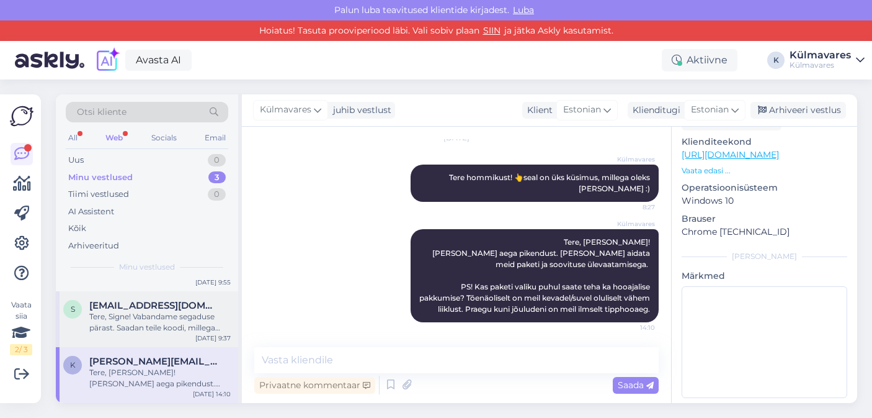
click at [145, 327] on div "Tere, Signe! Vabandame segaduse pärast. Saadan teile koodi, millega saate paki …" at bounding box center [159, 322] width 141 height 22
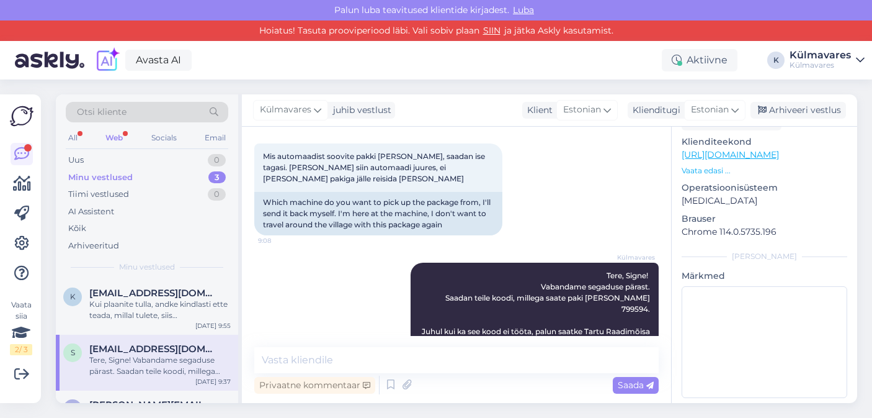
scroll to position [0, 0]
click at [154, 316] on div "Kui plaanite tulla, andke kindlasti ette teada, millal tulete, siis [PERSON_NAM…" at bounding box center [159, 311] width 141 height 22
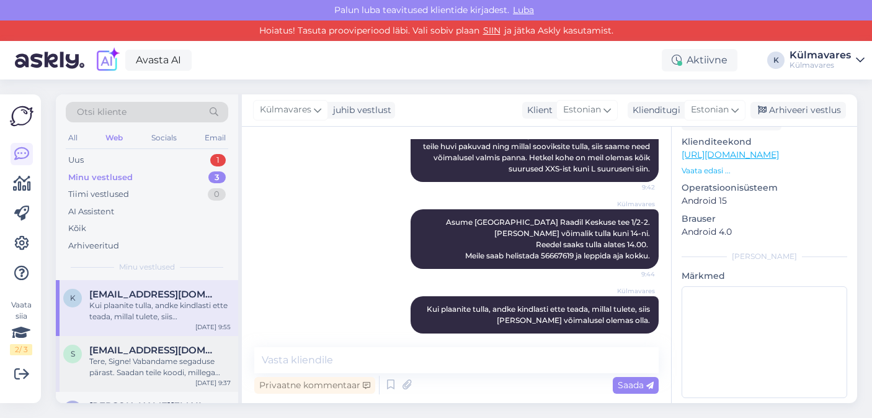
click at [143, 349] on span "[EMAIL_ADDRESS][DOMAIN_NAME]" at bounding box center [153, 349] width 129 height 11
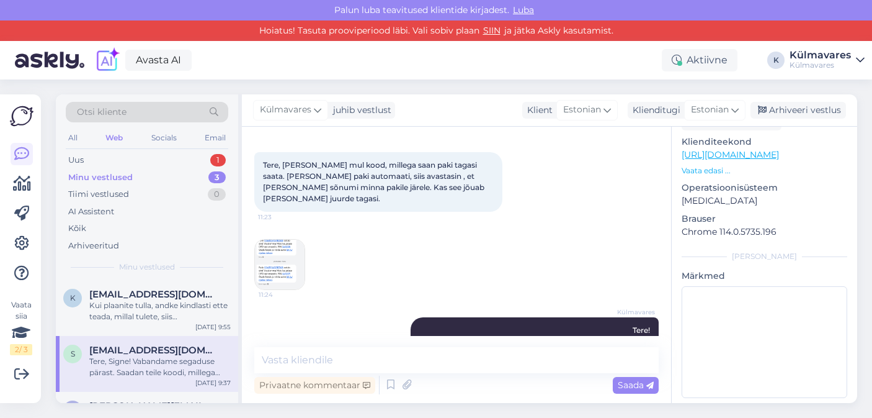
scroll to position [1599, 0]
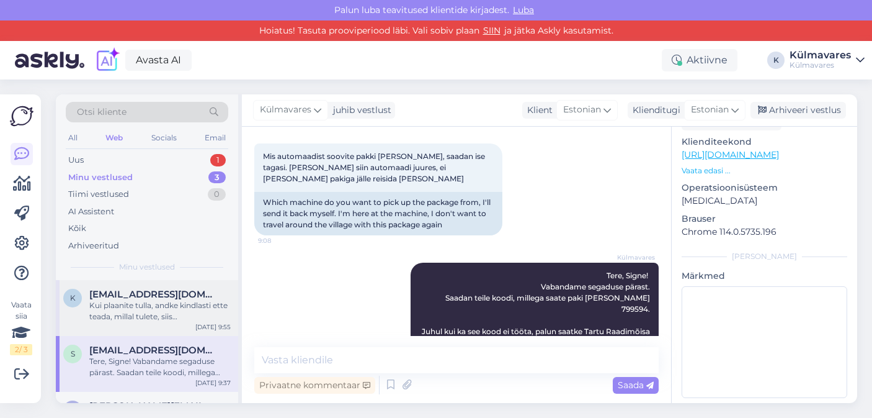
click at [158, 301] on div "Kui plaanite tulla, andke kindlasti ette teada, millal tulete, siis [PERSON_NAM…" at bounding box center [159, 311] width 141 height 22
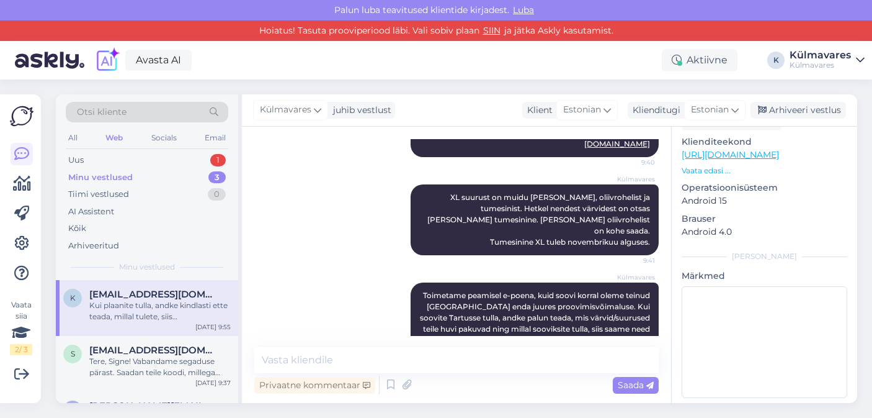
scroll to position [715, 0]
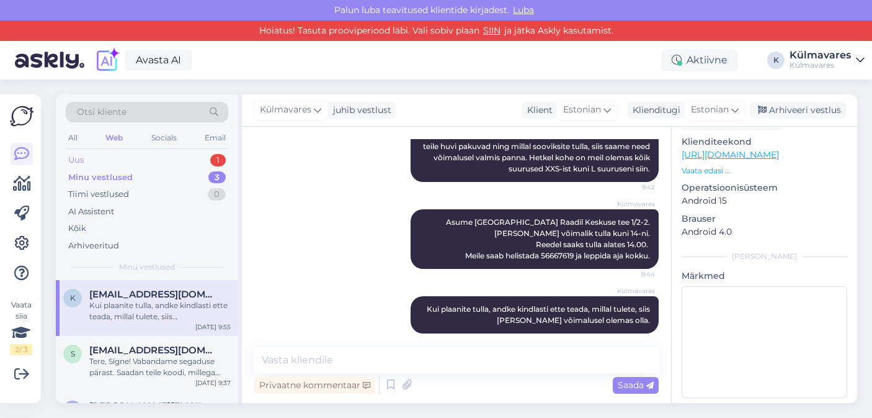
click at [118, 160] on div "Uus 1" at bounding box center [147, 159] width 163 height 17
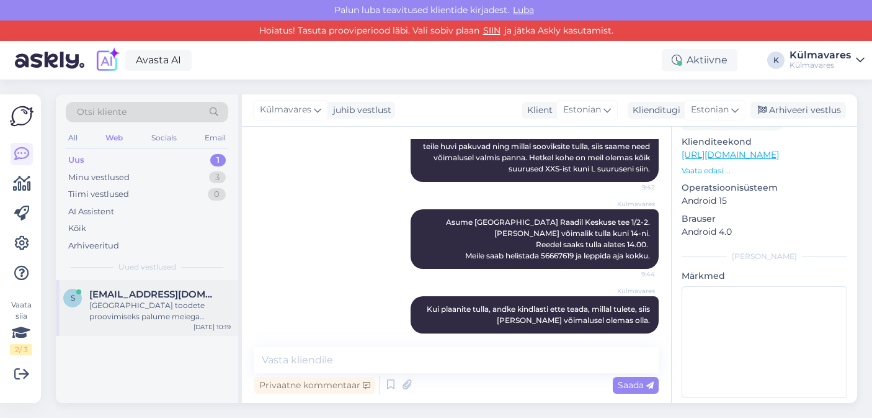
click at [159, 307] on div "[GEOGRAPHIC_DATA] toodete proovimiseks palume meiega ühendust [PERSON_NAME] ves…" at bounding box center [159, 311] width 141 height 22
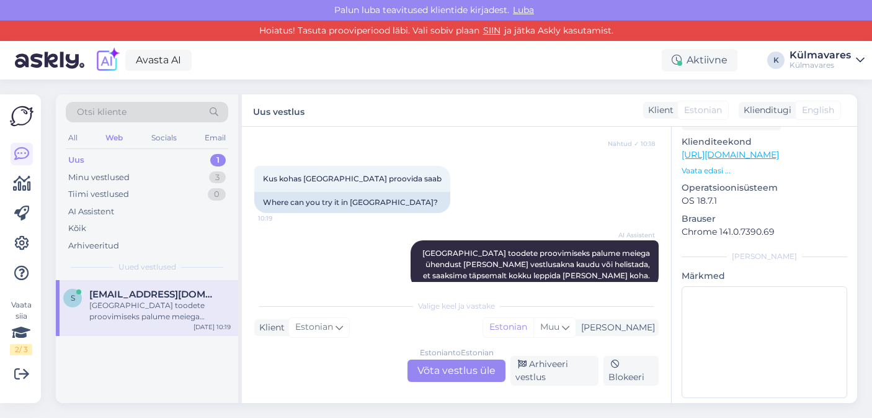
scroll to position [393, 0]
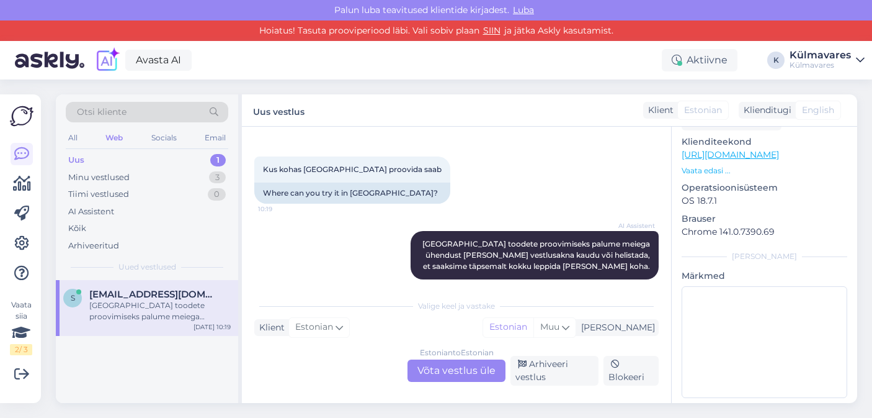
click at [461, 368] on div "Estonian to Estonian Võta vestlus üle" at bounding box center [457, 370] width 98 height 22
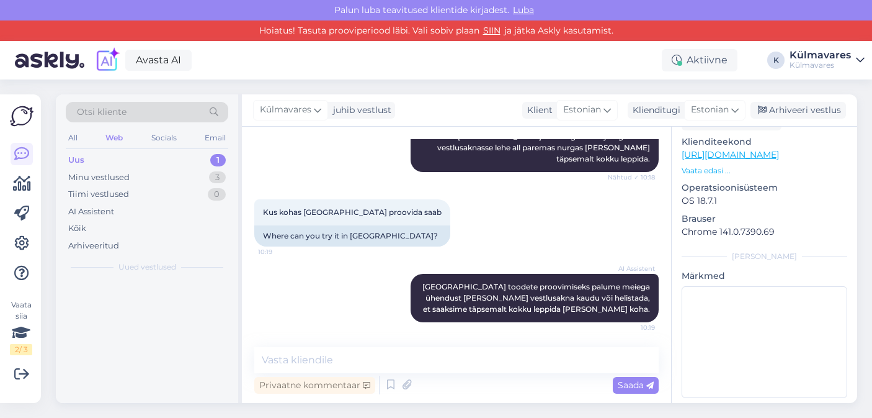
scroll to position [339, 0]
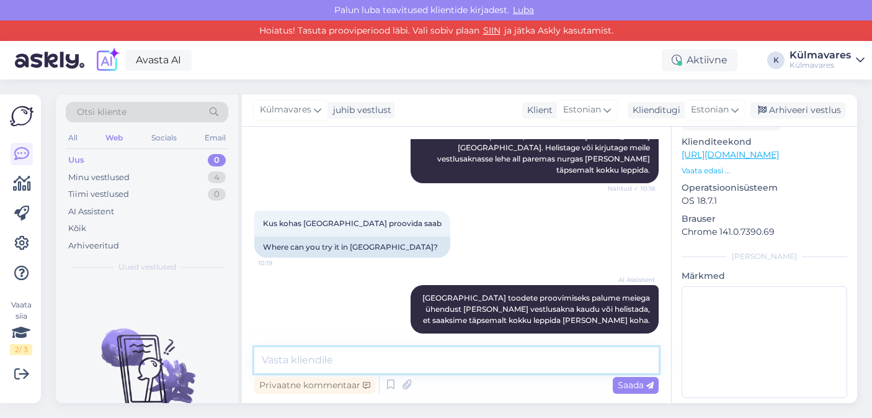
click at [418, 358] on textarea at bounding box center [456, 360] width 405 height 26
drag, startPoint x: 518, startPoint y: 365, endPoint x: 202, endPoint y: 358, distance: 315.9
click at [202, 358] on div "Otsi kliente All Web Socials Email Uus 0 Minu vestlused 4 Tiimi vestlused 0 AI …" at bounding box center [457, 248] width 802 height 308
paste textarea "oimetame peamisel e-poena, kuid soovi korral oleme teinud [GEOGRAPHIC_DATA] end…"
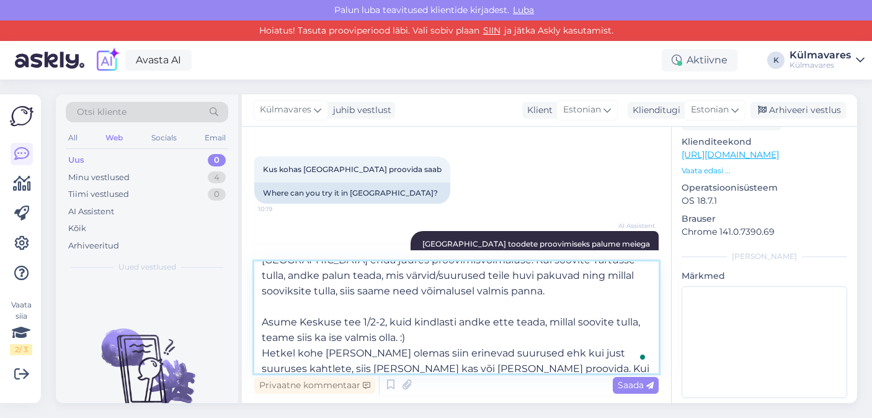
scroll to position [45, 0]
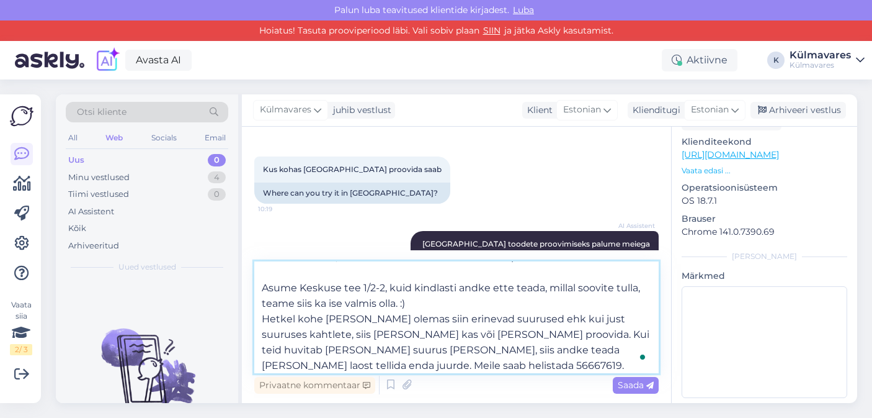
drag, startPoint x: 491, startPoint y: 332, endPoint x: 524, endPoint y: 364, distance: 45.2
click at [524, 364] on textarea "Toimetame peamisel e-poena, kuid soovi korral oleme teinud [GEOGRAPHIC_DATA] en…" at bounding box center [456, 317] width 405 height 112
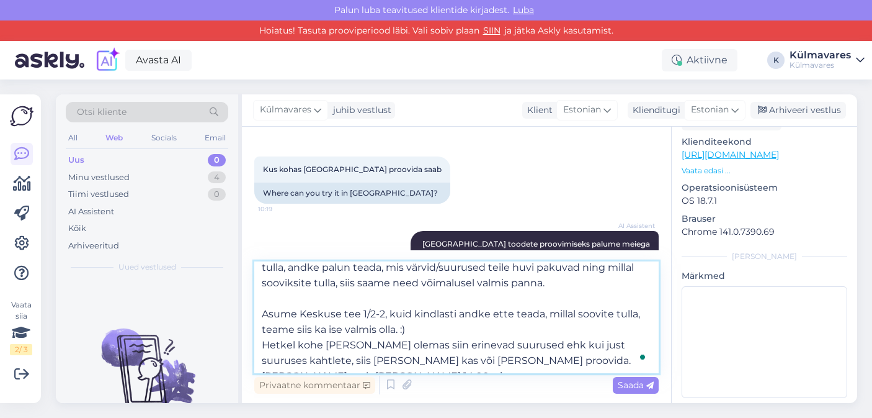
click at [423, 328] on textarea "Toimetame peamisel e-poena, kuid soovi korral oleme teinud [GEOGRAPHIC_DATA] en…" at bounding box center [456, 317] width 405 height 112
type textarea "Toimetame peamisel e-poena, kuid soovi korral oleme teinud [GEOGRAPHIC_DATA] en…"
click at [416, 328] on textarea "Toimetame peamisel e-poena, kuid soovi korral oleme teinud [GEOGRAPHIC_DATA] en…" at bounding box center [456, 317] width 405 height 112
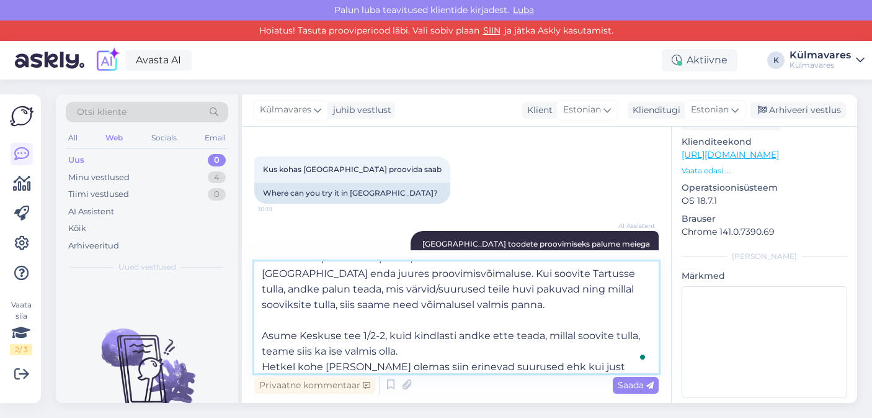
click at [417, 325] on textarea "Toimetame peamisel e-poena, kuid soovi korral oleme teinud [GEOGRAPHIC_DATA] en…" at bounding box center [456, 317] width 405 height 112
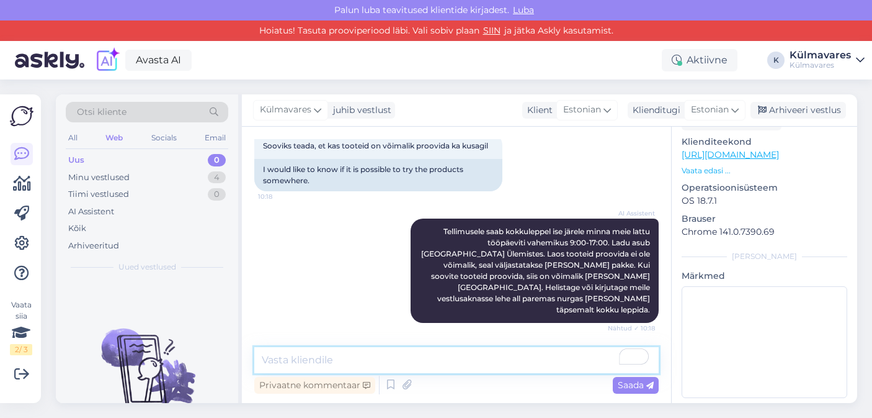
scroll to position [504, 0]
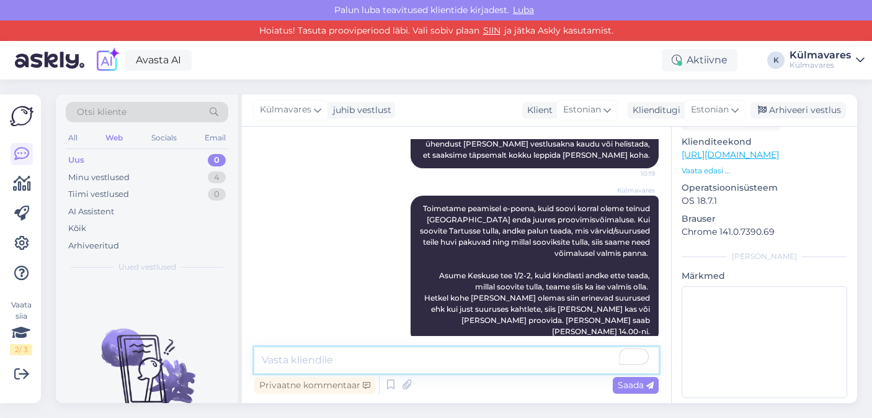
click at [439, 359] on textarea "To enrich screen reader interactions, please activate Accessibility in Grammarl…" at bounding box center [456, 360] width 405 height 26
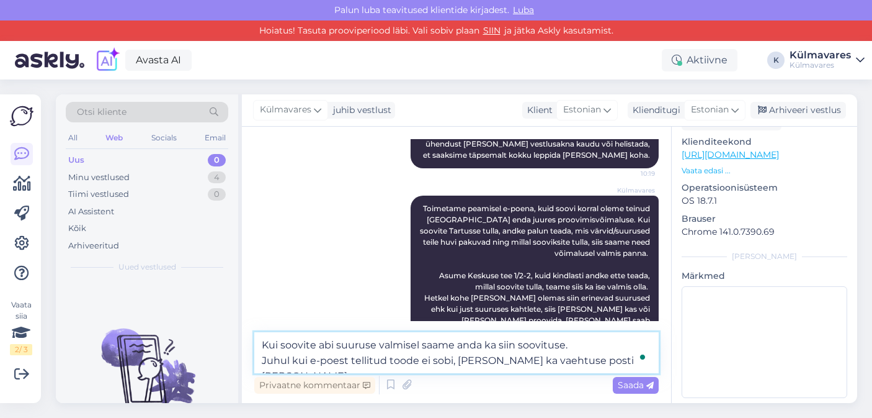
click at [418, 347] on textarea "Kui soovite abi suuruse valmisel saame anda ka siin soovituse. Juhul kui e-poes…" at bounding box center [456, 352] width 405 height 41
click at [532, 359] on textarea "Kui soovite abi suuruse valmisel, saame anda ka siin soovituse. Juhul kui e-poe…" at bounding box center [456, 352] width 405 height 41
type textarea "Kui soovite abi suuruse valmisel, saame anda ka siin soovituse. Juhul kui e-poe…"
click at [514, 355] on textarea "Kui soovite abi suuruse valmisel, saame anda ka siin soovituse. Juhul kui e-poe…" at bounding box center [456, 352] width 405 height 41
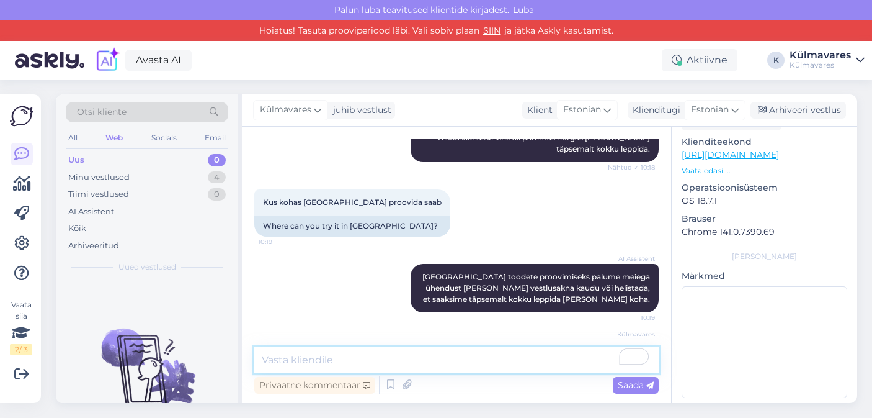
scroll to position [591, 0]
